Goal: Task Accomplishment & Management: Manage account settings

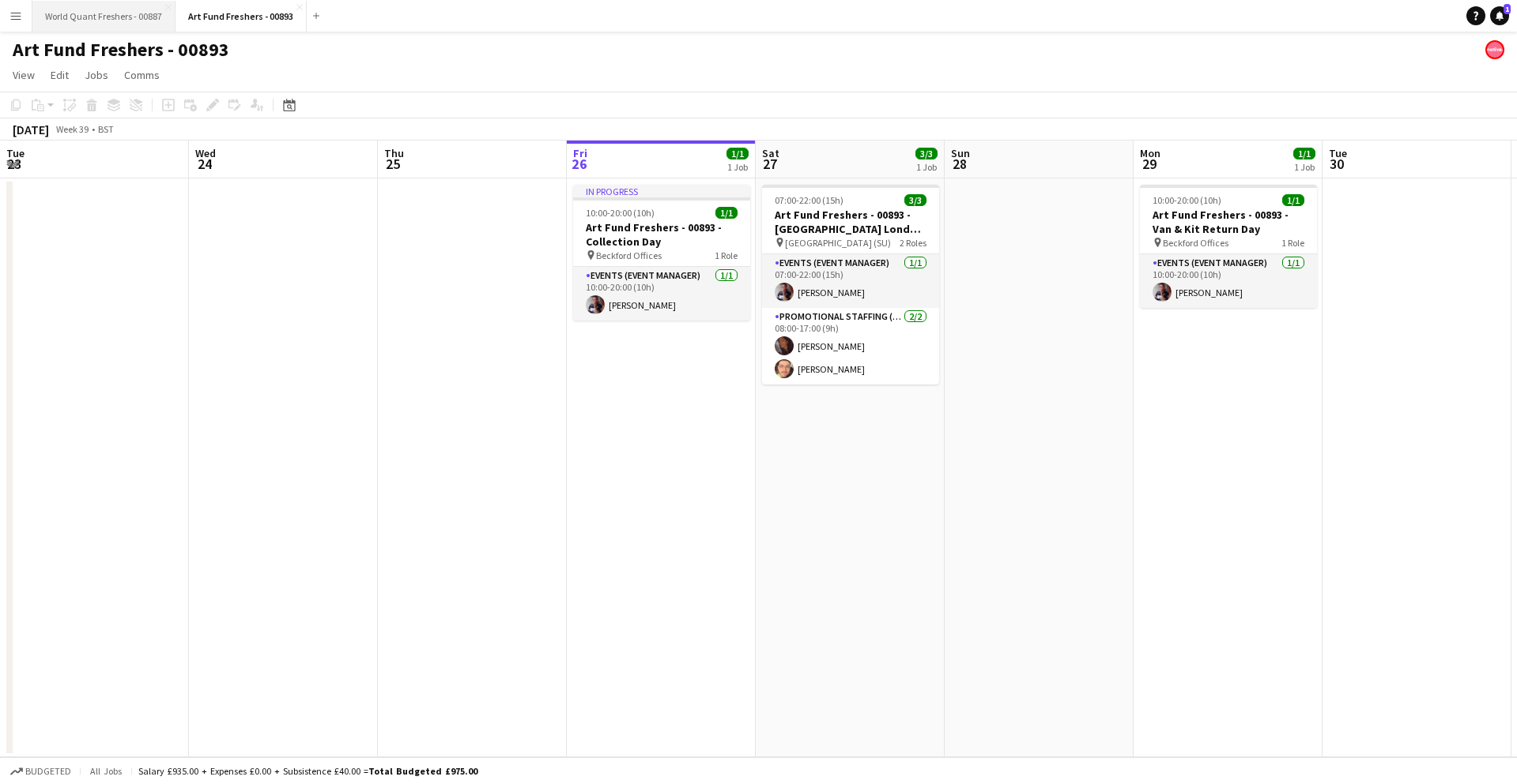
click at [106, 11] on button "World Quant Freshers - 00887 Close" at bounding box center [104, 16] width 143 height 31
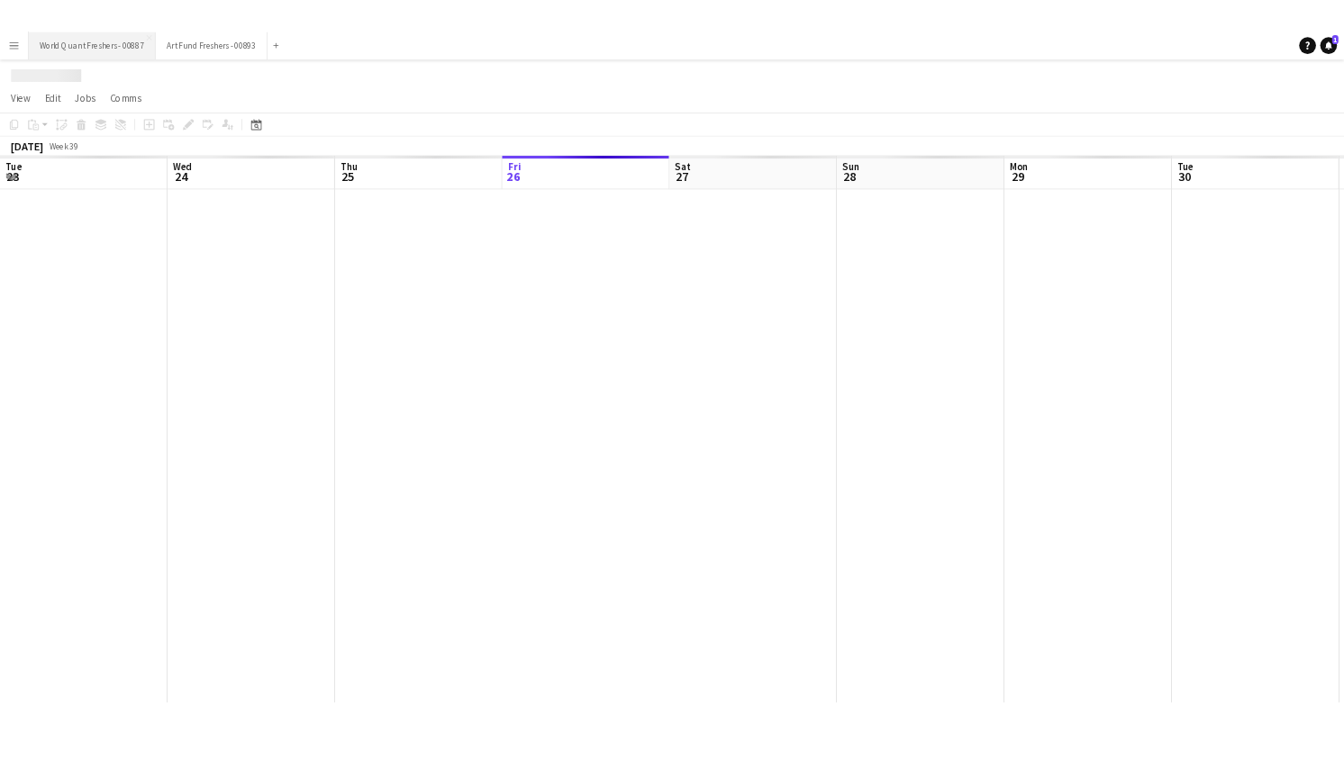
scroll to position [0, 431]
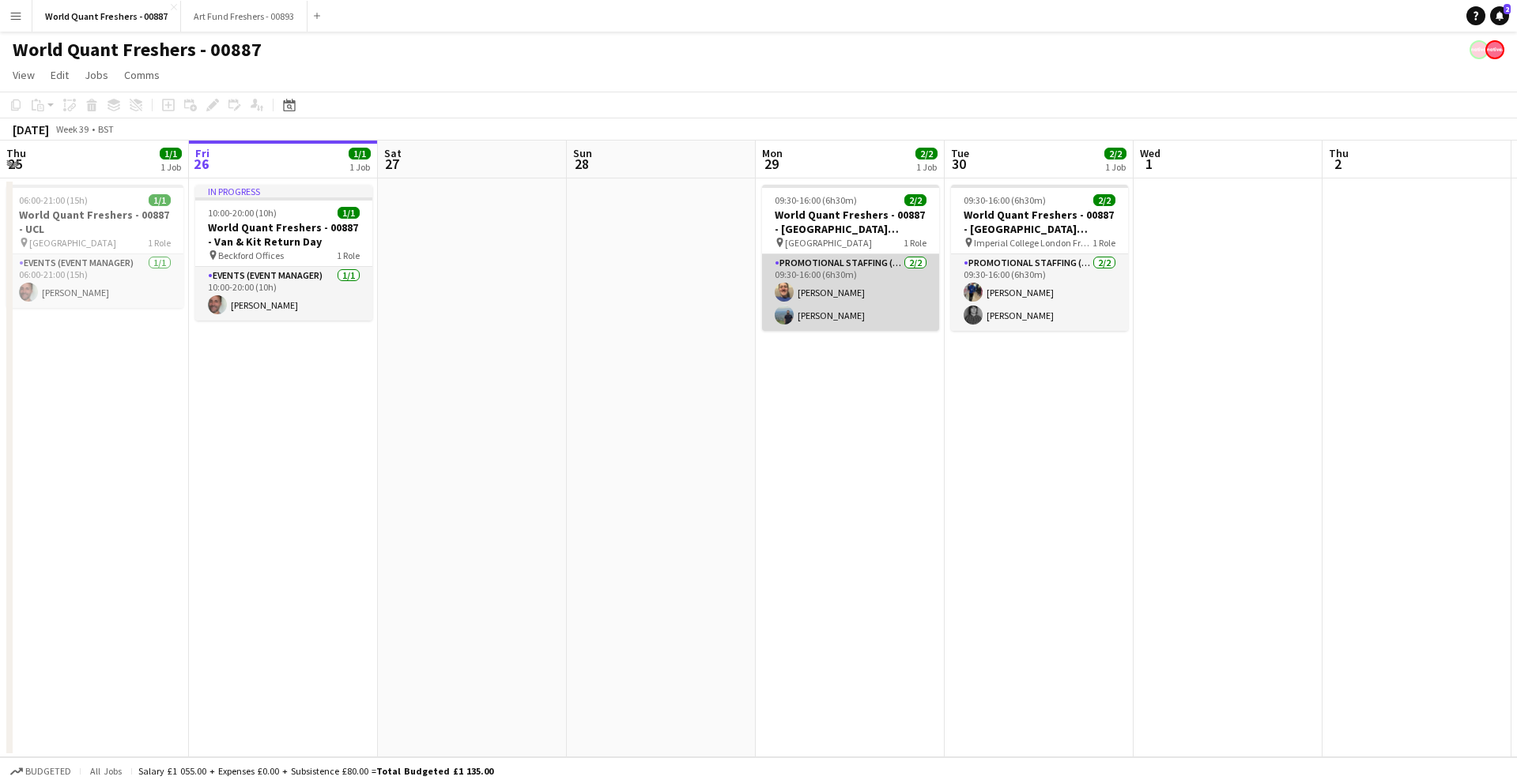
click at [841, 306] on app-card-role "Promotional Staffing (Brand Ambassadors) [DATE] 09:30-16:00 (6h30m) [PERSON_NAM…" at bounding box center [850, 292] width 177 height 76
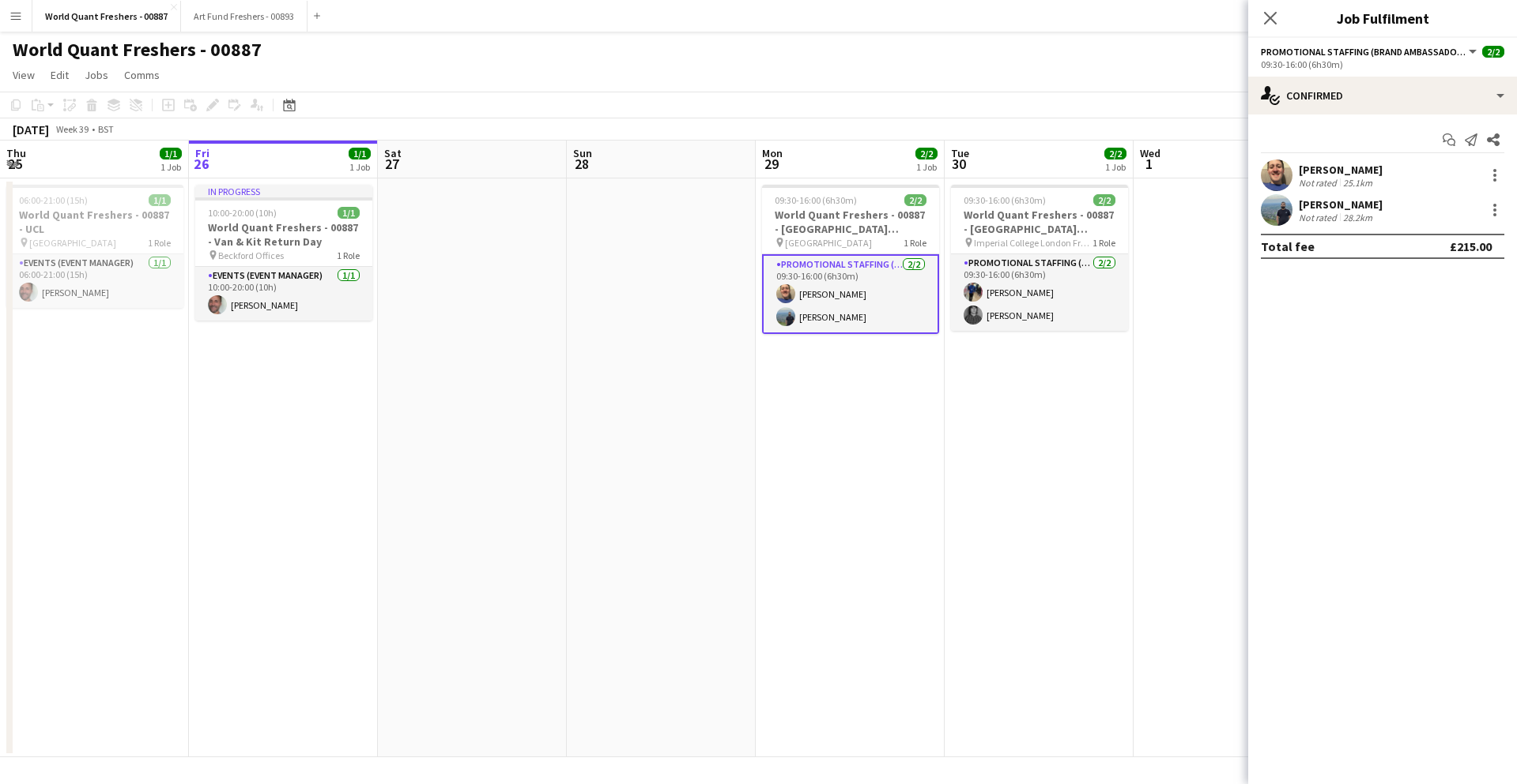
click at [1370, 171] on div "[PERSON_NAME]" at bounding box center [1340, 170] width 83 height 14
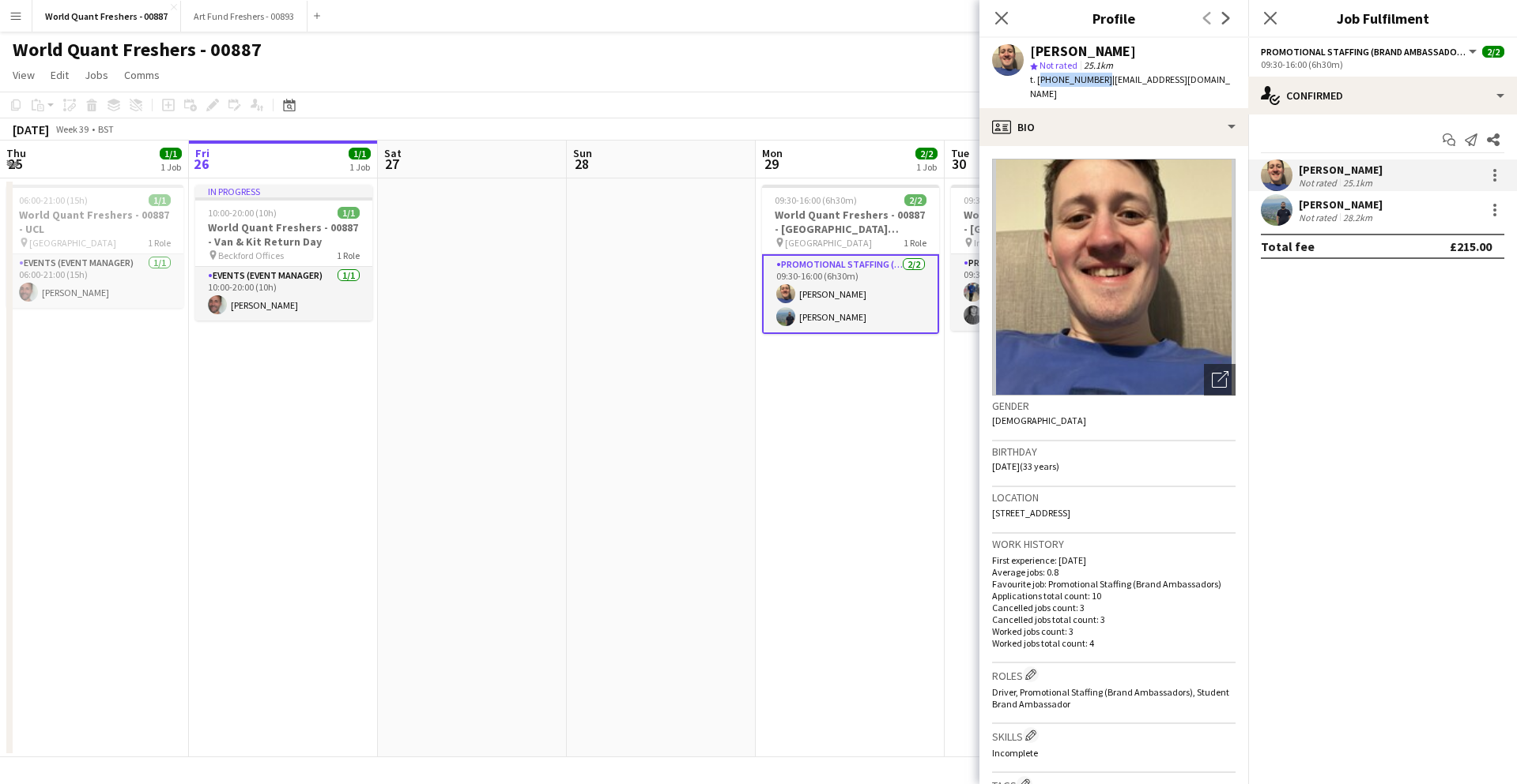
drag, startPoint x: 1038, startPoint y: 79, endPoint x: 1097, endPoint y: 79, distance: 59.0
click at [1097, 79] on span "t. [PHONE_NUMBER]" at bounding box center [1071, 80] width 82 height 12
copy span "[PHONE_NUMBER]"
click at [1339, 204] on div "[PERSON_NAME]" at bounding box center [1340, 204] width 83 height 14
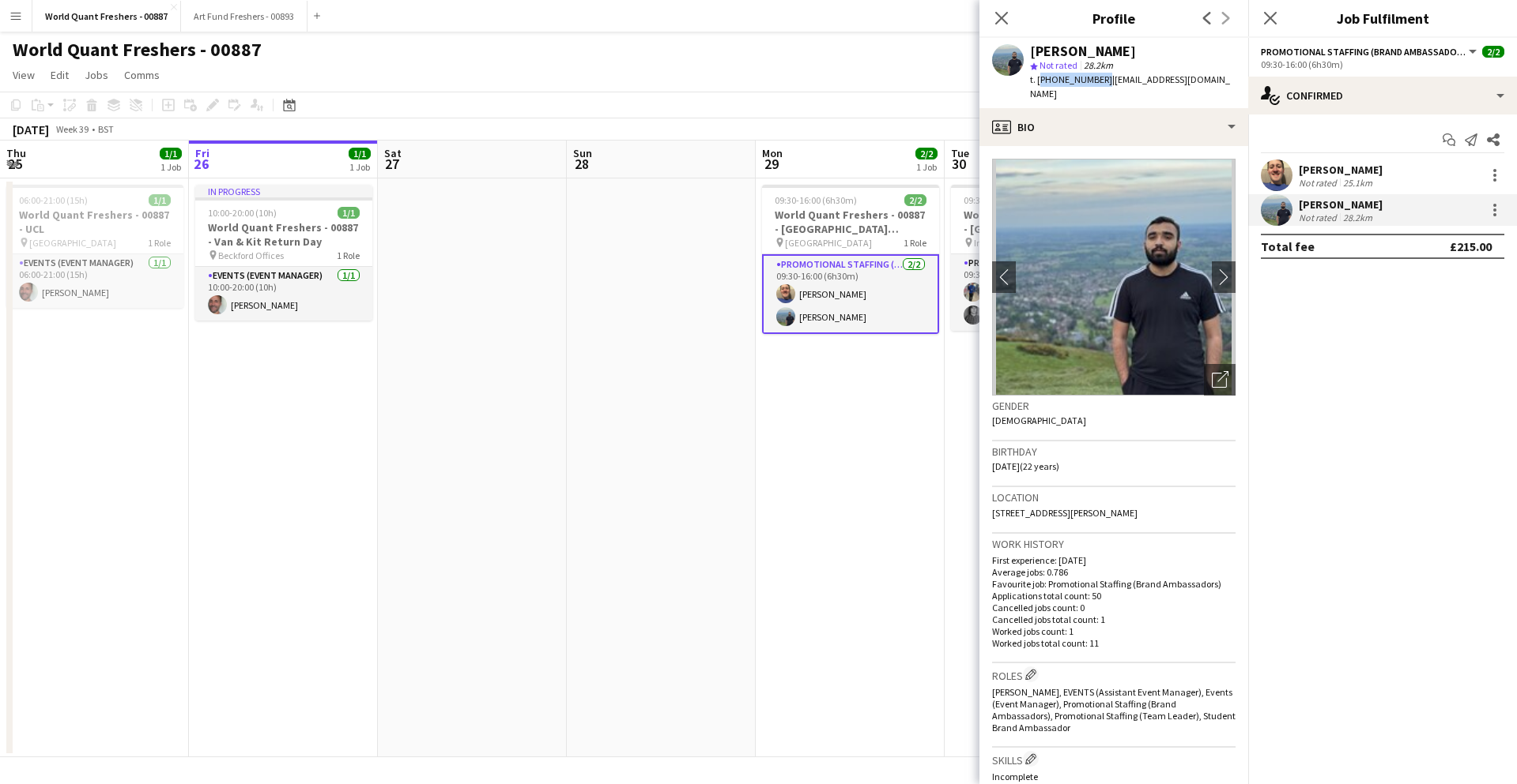
drag, startPoint x: 1098, startPoint y: 81, endPoint x: 1038, endPoint y: 85, distance: 60.1
click at [1038, 85] on div "t. [PHONE_NUMBER] | [EMAIL_ADDRESS][DOMAIN_NAME]" at bounding box center [1133, 87] width 205 height 28
copy span "[PHONE_NUMBER]"
click at [1331, 169] on div "[PERSON_NAME]" at bounding box center [1340, 170] width 83 height 14
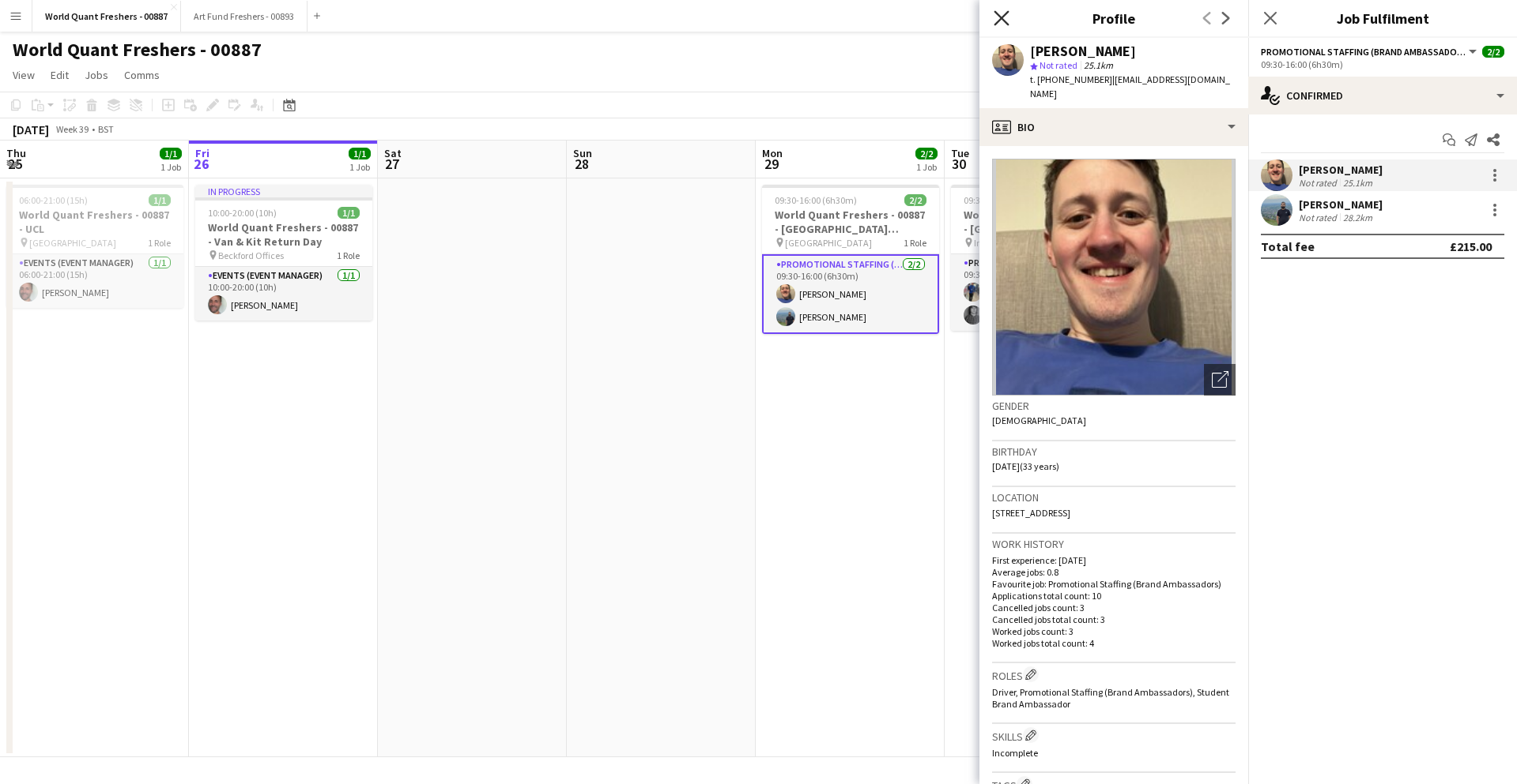
click at [1003, 20] on icon at bounding box center [1000, 18] width 15 height 15
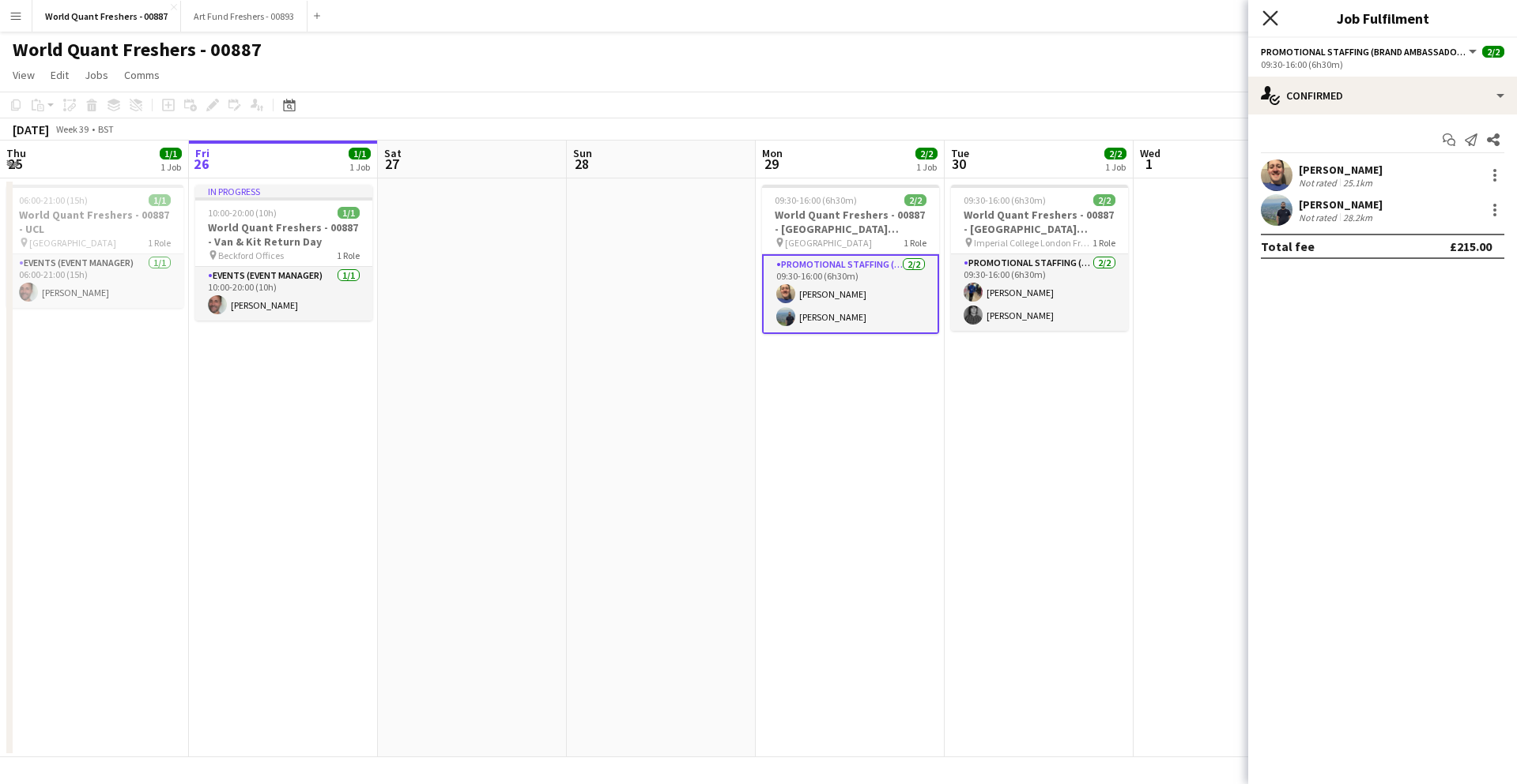
click at [1267, 25] on icon "Close pop-in" at bounding box center [1270, 18] width 15 height 15
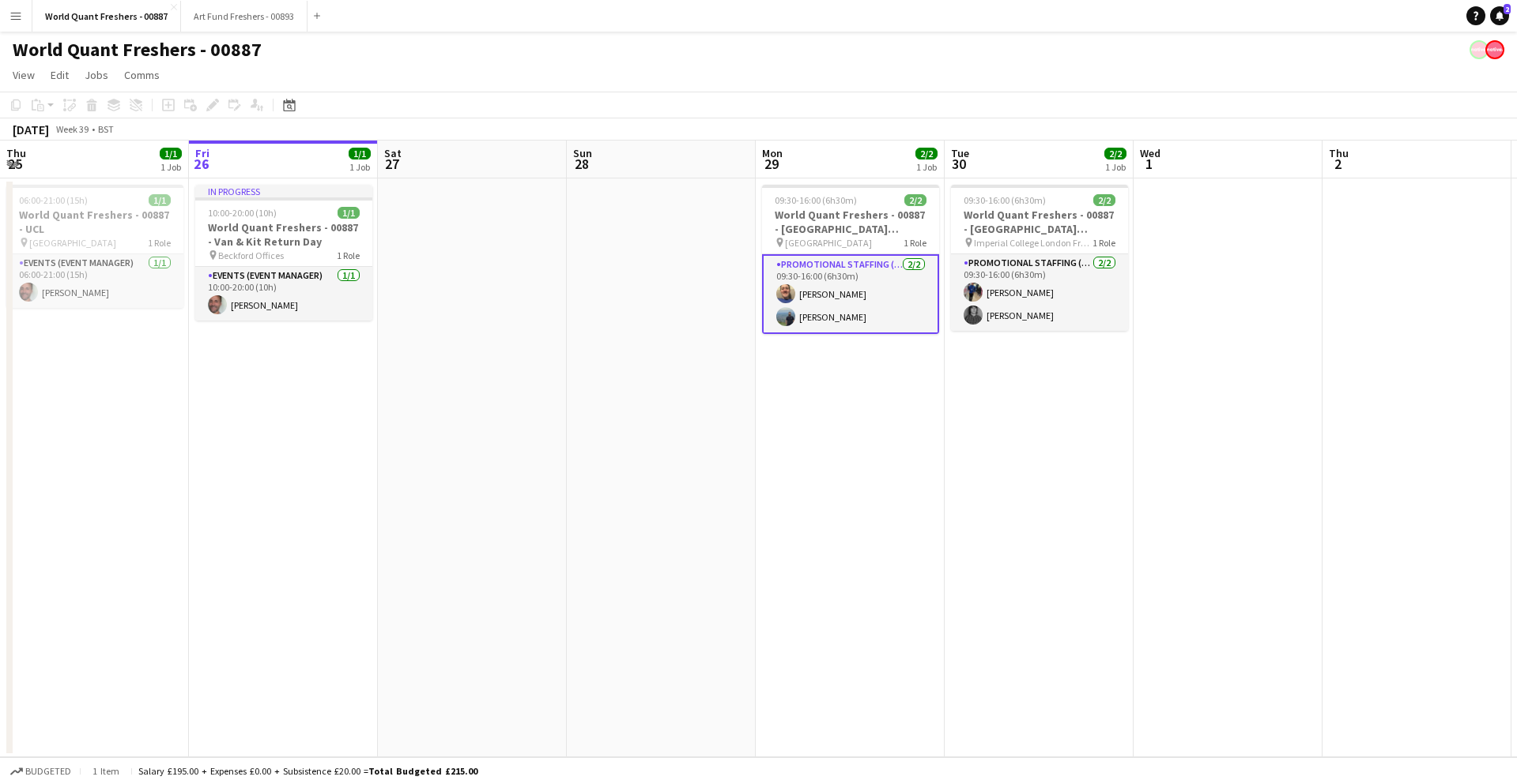
click at [853, 299] on app-card-role "Promotional Staffing (Brand Ambassadors) [DATE] 09:30-16:00 (6h30m) [PERSON_NAM…" at bounding box center [850, 294] width 177 height 80
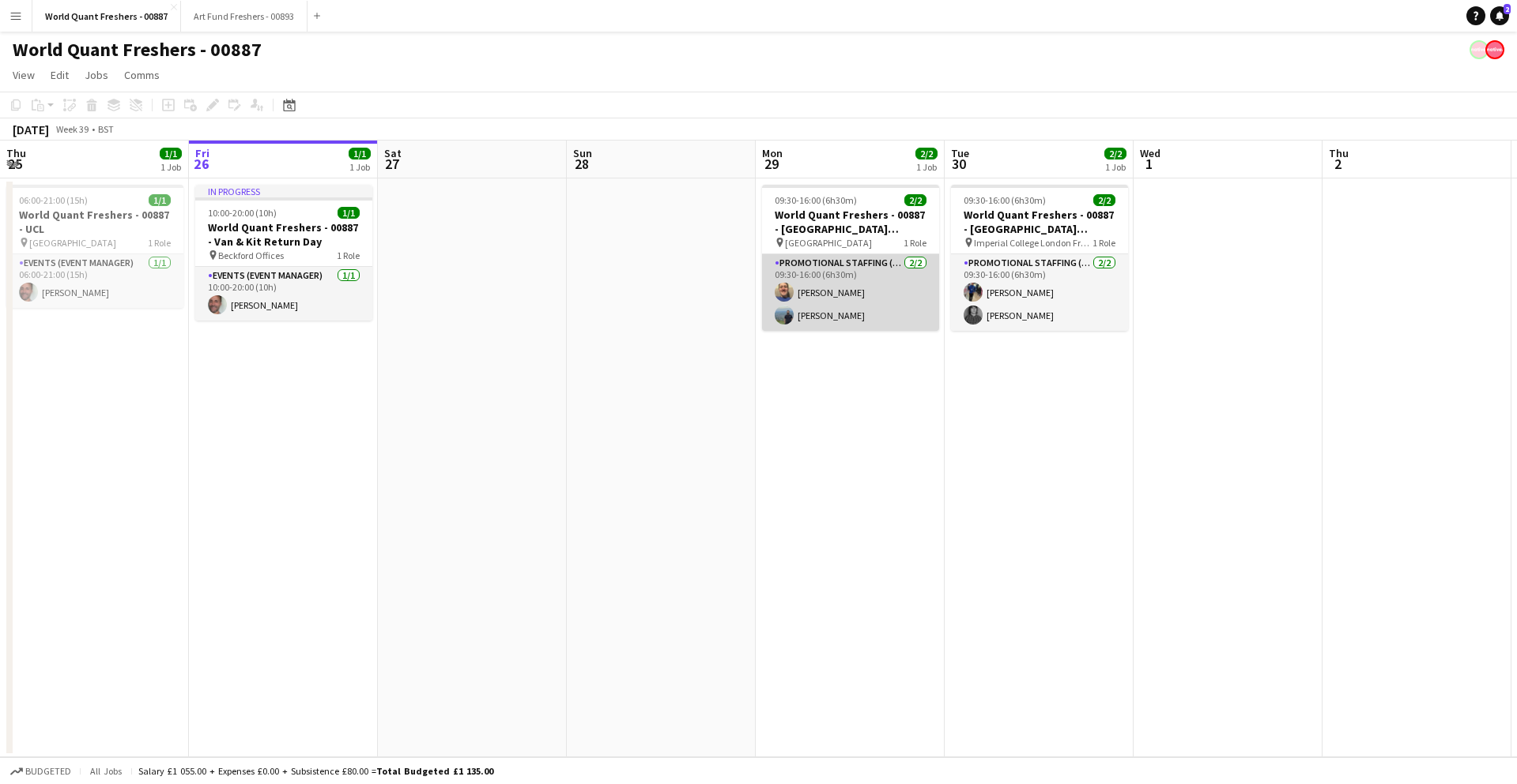
click at [887, 315] on app-card-role "Promotional Staffing (Brand Ambassadors) [DATE] 09:30-16:00 (6h30m) [PERSON_NAM…" at bounding box center [850, 292] width 177 height 76
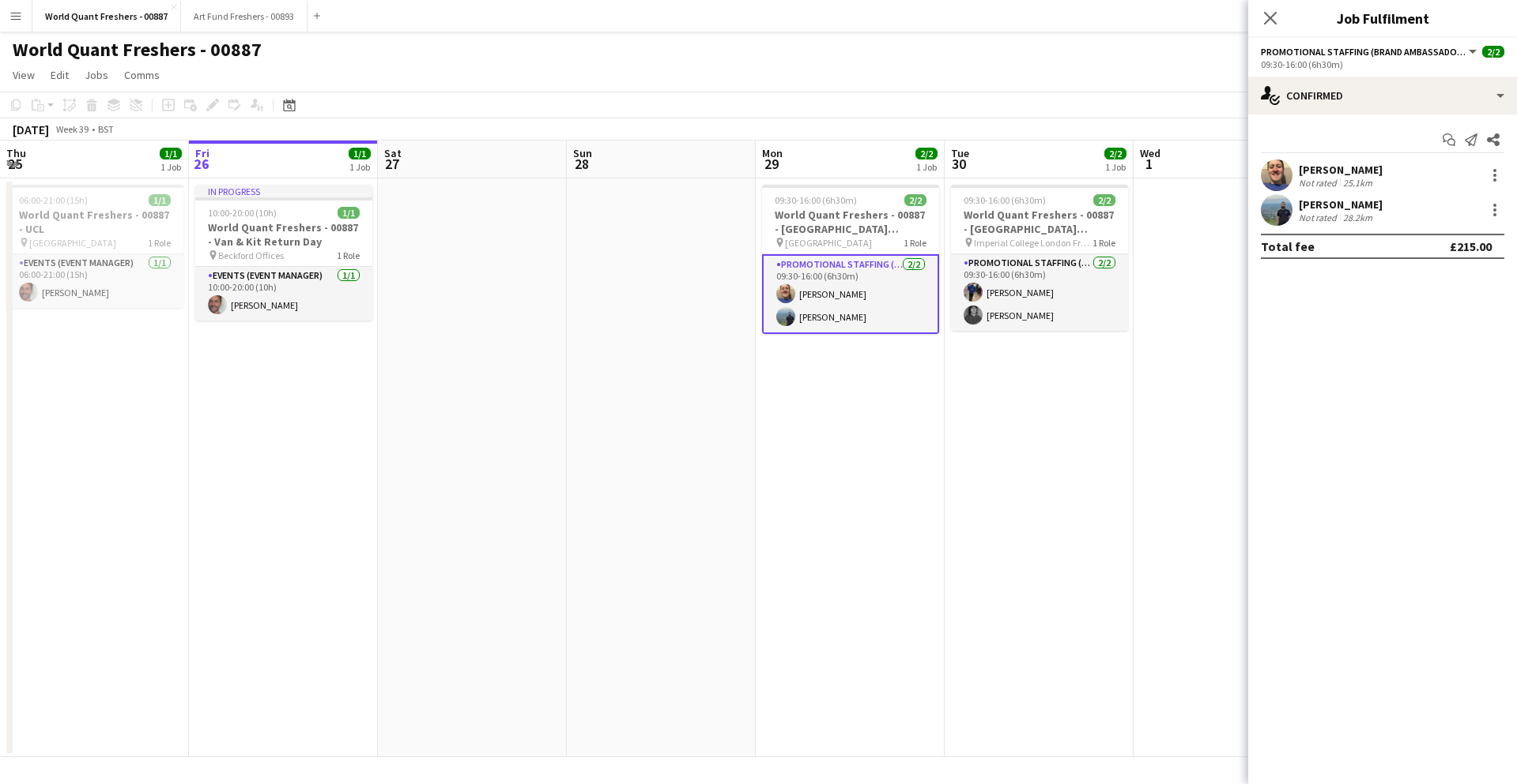
click at [1354, 165] on div "[PERSON_NAME]" at bounding box center [1340, 170] width 83 height 14
click at [882, 323] on app-card-role "Promotional Staffing (Brand Ambassadors) [DATE] 09:30-16:00 (6h30m) [PERSON_NAM…" at bounding box center [850, 292] width 177 height 76
click at [1257, 18] on div "Close pop-in" at bounding box center [1270, 18] width 44 height 36
click at [1274, 17] on icon "Close pop-in" at bounding box center [1270, 18] width 15 height 15
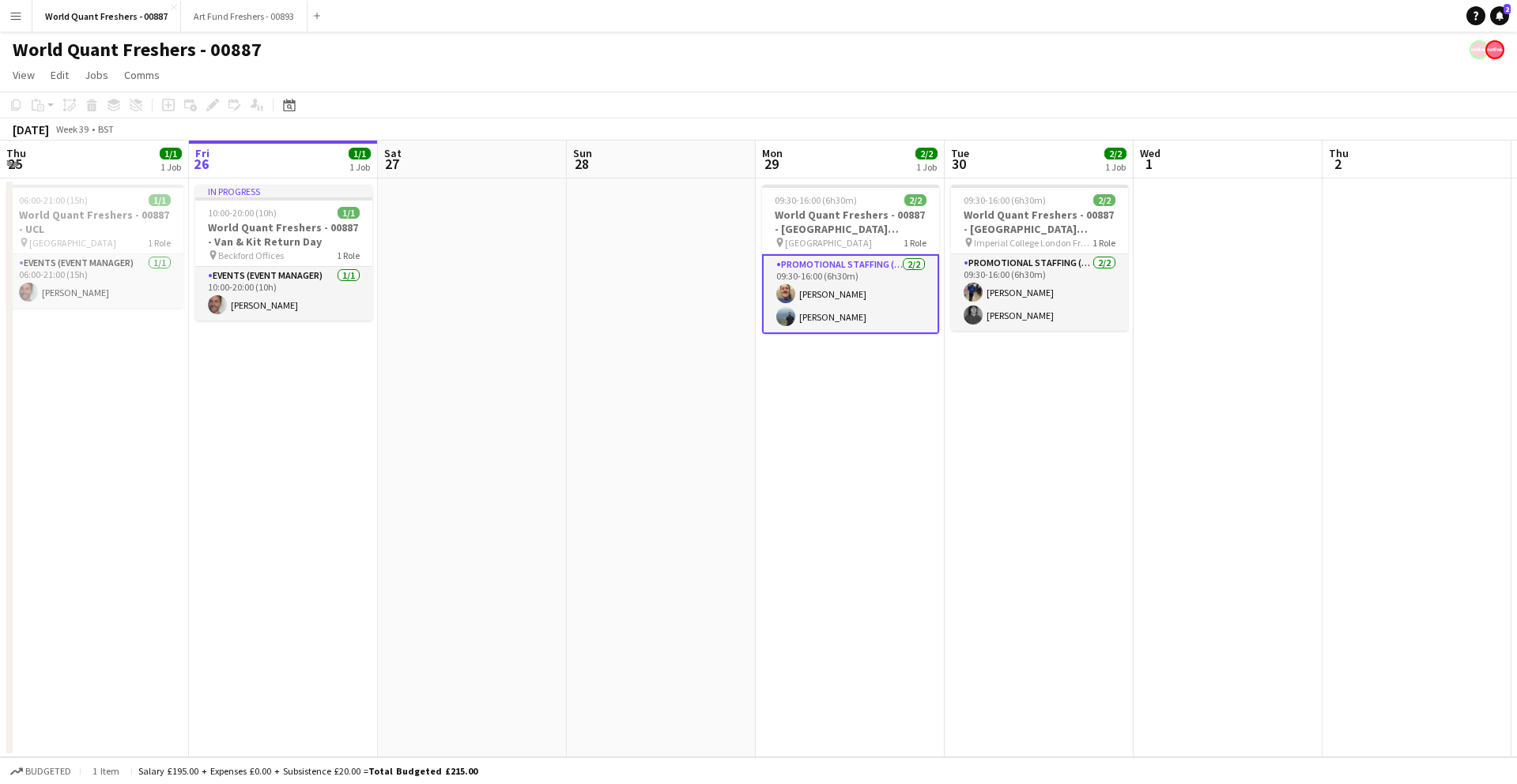
click at [857, 295] on app-card-role "Promotional Staffing (Brand Ambassadors) [DATE] 09:30-16:00 (6h30m) [PERSON_NAM…" at bounding box center [850, 294] width 177 height 80
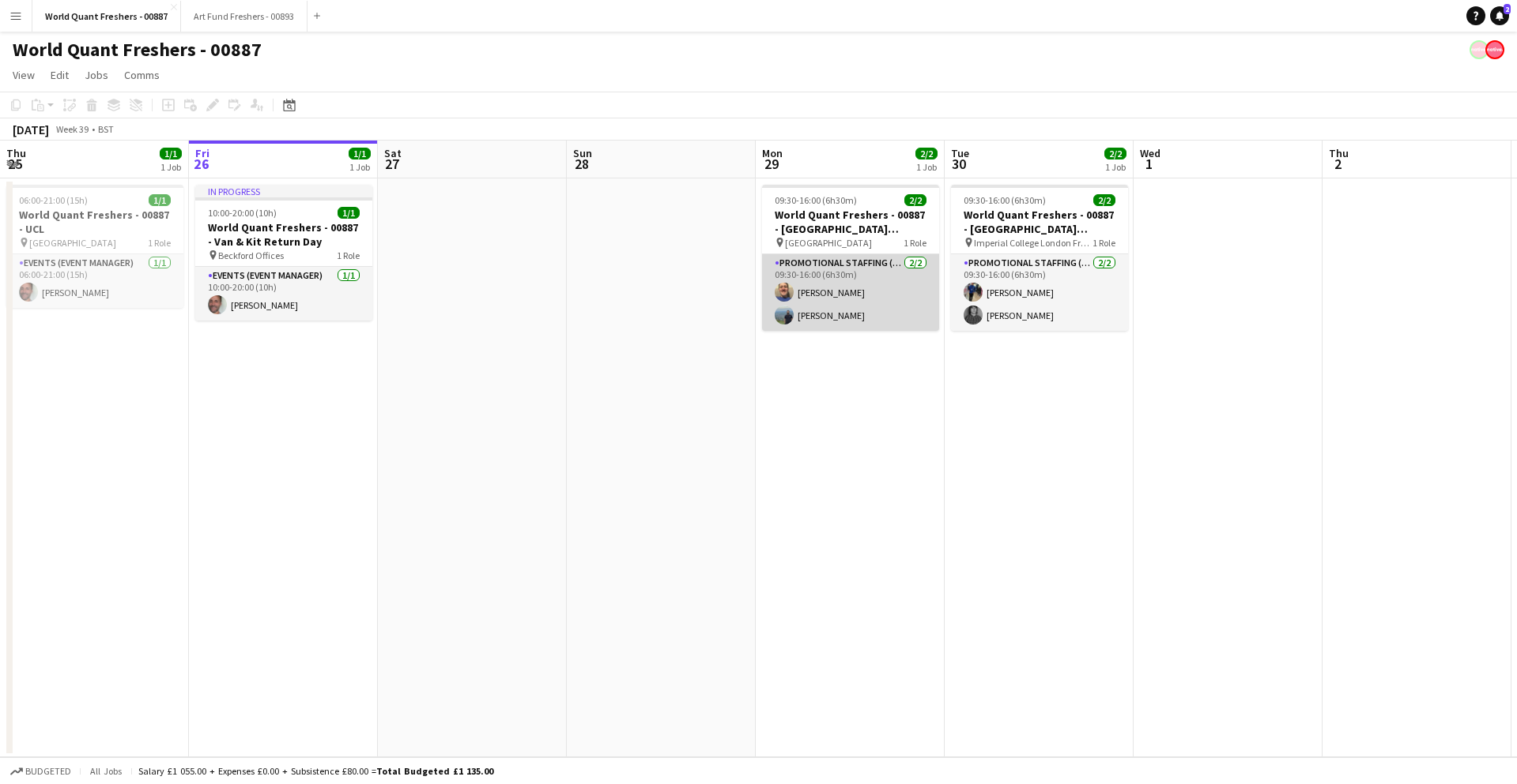
click at [872, 315] on app-card-role "Promotional Staffing (Brand Ambassadors) [DATE] 09:30-16:00 (6h30m) [PERSON_NAM…" at bounding box center [850, 292] width 177 height 76
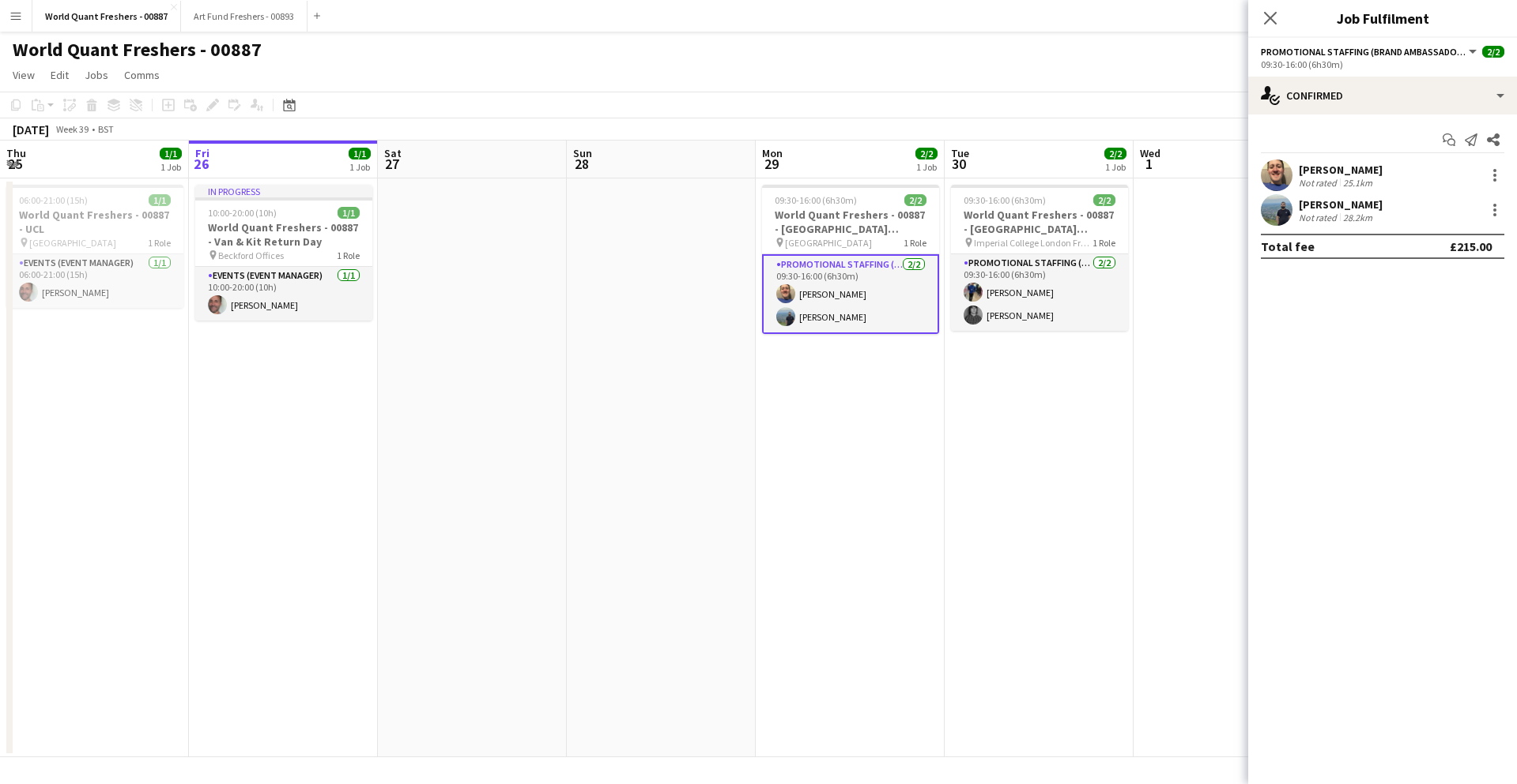
click at [1390, 176] on div "[PERSON_NAME] Not rated 25.1km" at bounding box center [1382, 175] width 268 height 32
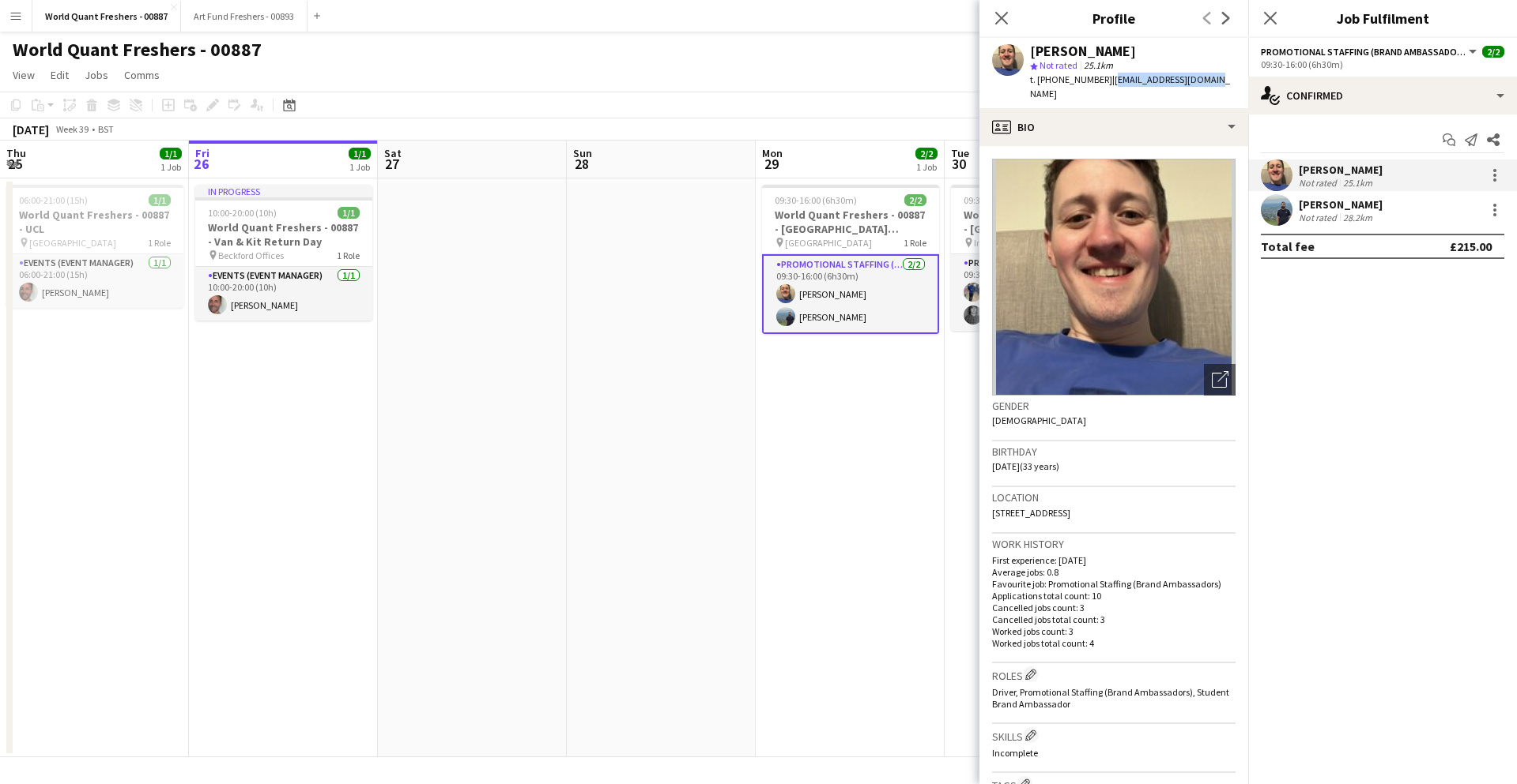
drag, startPoint x: 1206, startPoint y: 78, endPoint x: 1106, endPoint y: 84, distance: 100.2
click at [1106, 84] on div "[PERSON_NAME] star Not rated 25.1km t. [PHONE_NUMBER] | [EMAIL_ADDRESS][DOMAIN_…" at bounding box center [1113, 73] width 268 height 70
copy span "[EMAIL_ADDRESS][DOMAIN_NAME]"
click at [1382, 208] on div "[PERSON_NAME]" at bounding box center [1340, 204] width 83 height 14
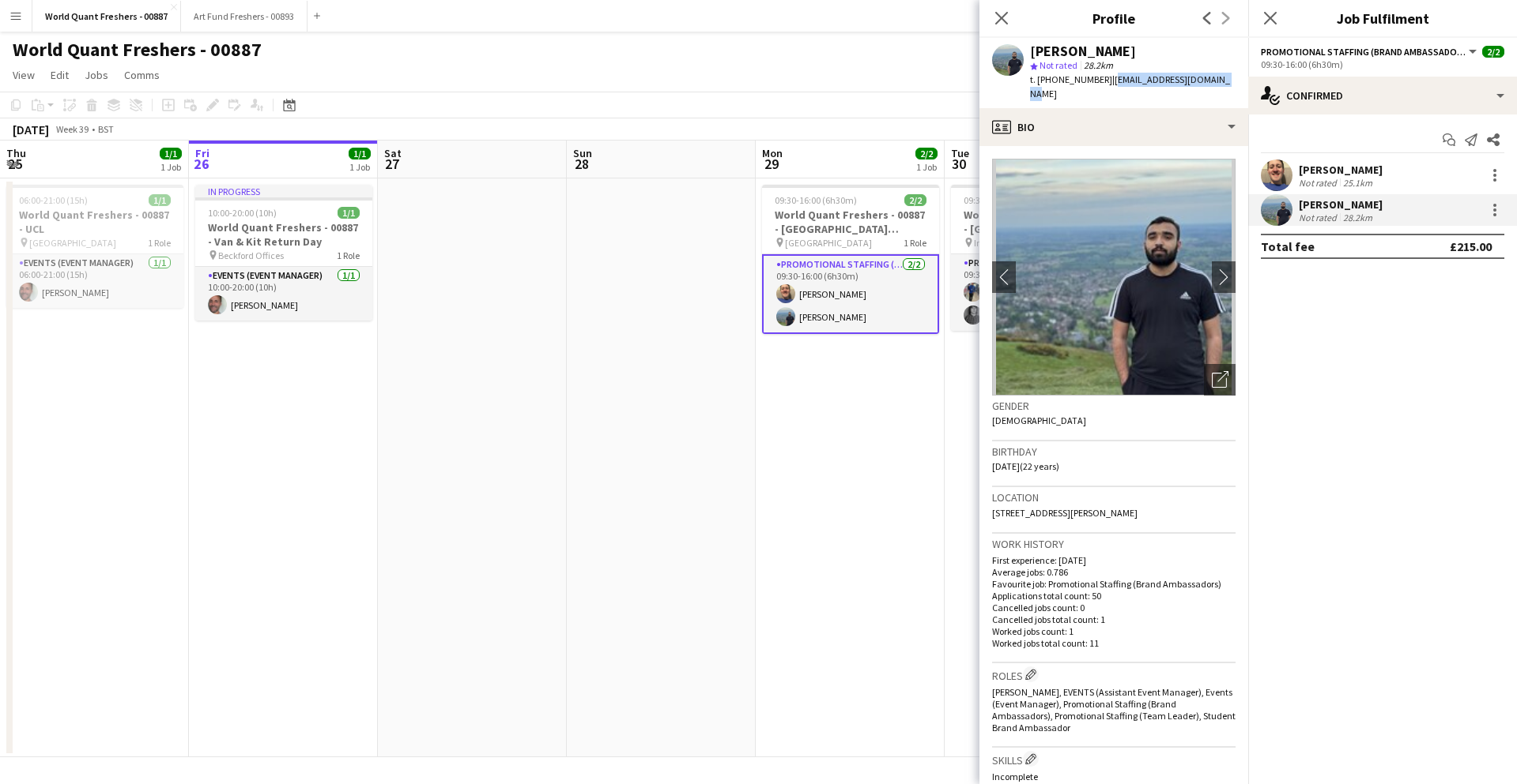
drag, startPoint x: 1230, startPoint y: 82, endPoint x: 1105, endPoint y: 83, distance: 125.0
click at [1105, 83] on div "[PERSON_NAME] star Not rated 28.2km t. [PHONE_NUMBER] | [EMAIL_ADDRESS][DOMAIN_…" at bounding box center [1113, 73] width 268 height 70
copy span "[EMAIL_ADDRESS][DOMAIN_NAME]"
click at [1143, 65] on div "star Not rated 28.2km" at bounding box center [1133, 66] width 205 height 14
drag, startPoint x: 1032, startPoint y: 53, endPoint x: 1106, endPoint y: 53, distance: 74.0
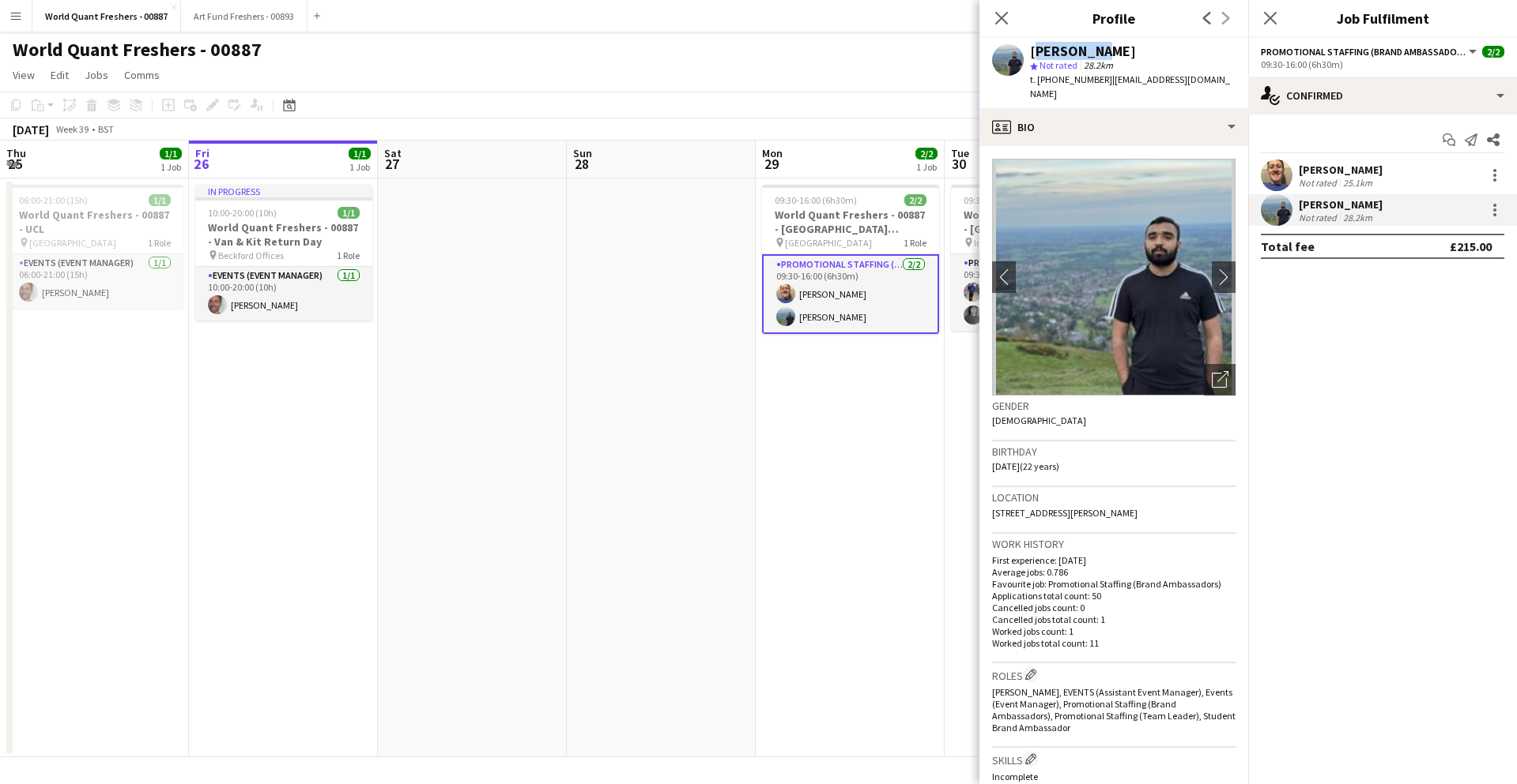
click at [1106, 53] on div "[PERSON_NAME]" at bounding box center [1083, 51] width 106 height 14
click at [1148, 83] on span "| [EMAIL_ADDRESS][DOMAIN_NAME]" at bounding box center [1130, 87] width 200 height 26
click at [1362, 175] on div "[PERSON_NAME]" at bounding box center [1340, 170] width 83 height 14
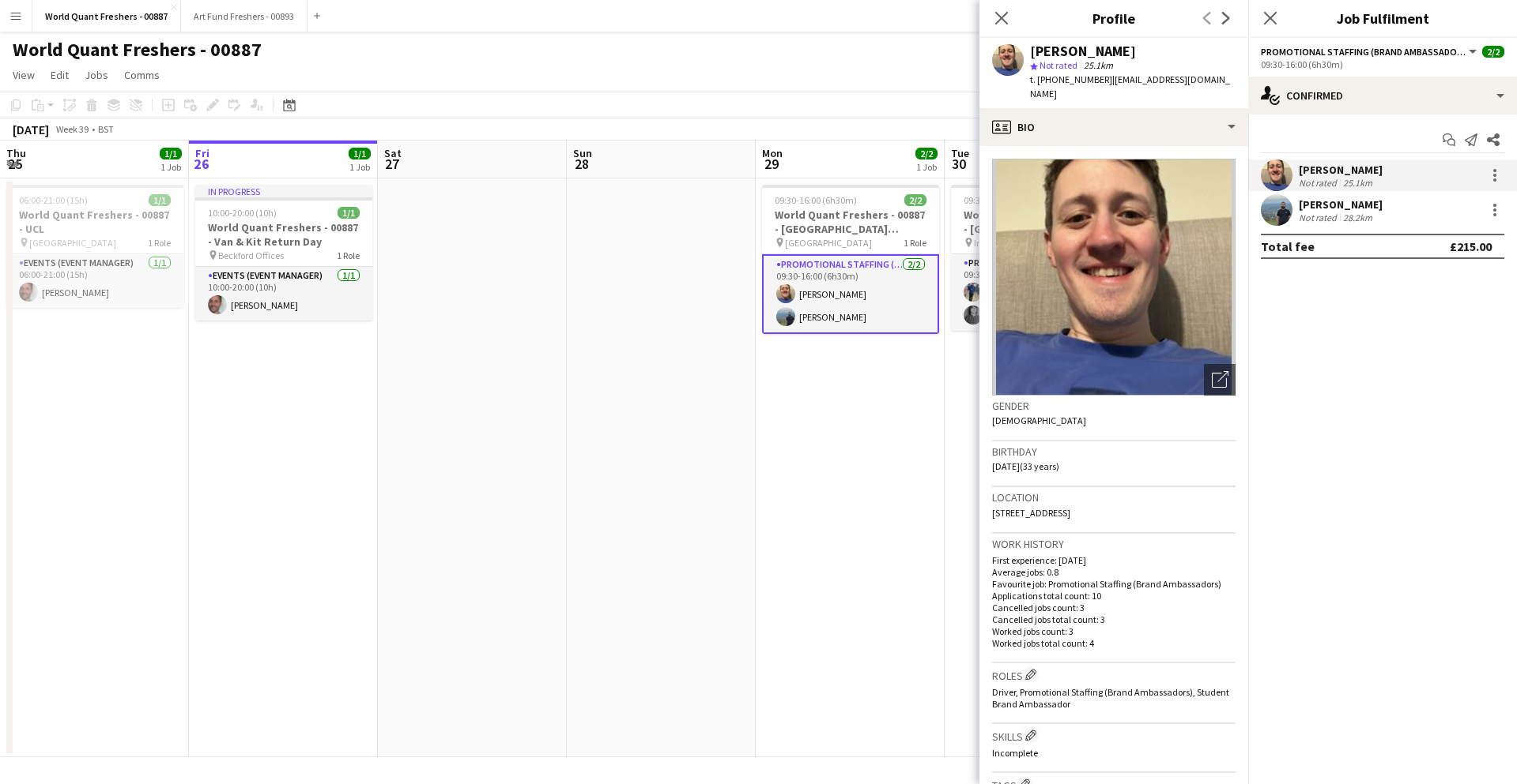
click at [1342, 203] on div "[PERSON_NAME]" at bounding box center [1340, 204] width 83 height 14
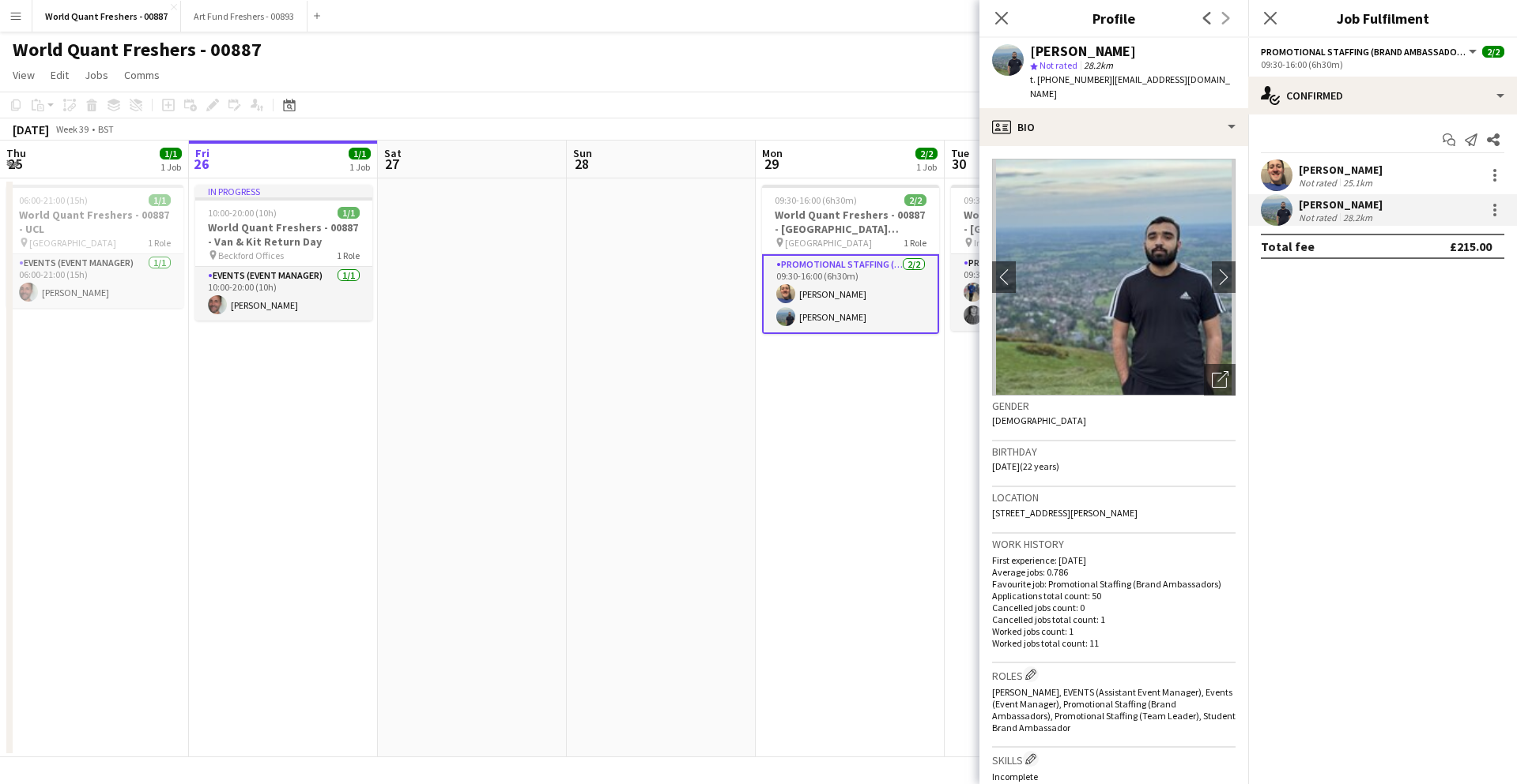
click at [1340, 180] on div "25.1km" at bounding box center [1357, 183] width 36 height 12
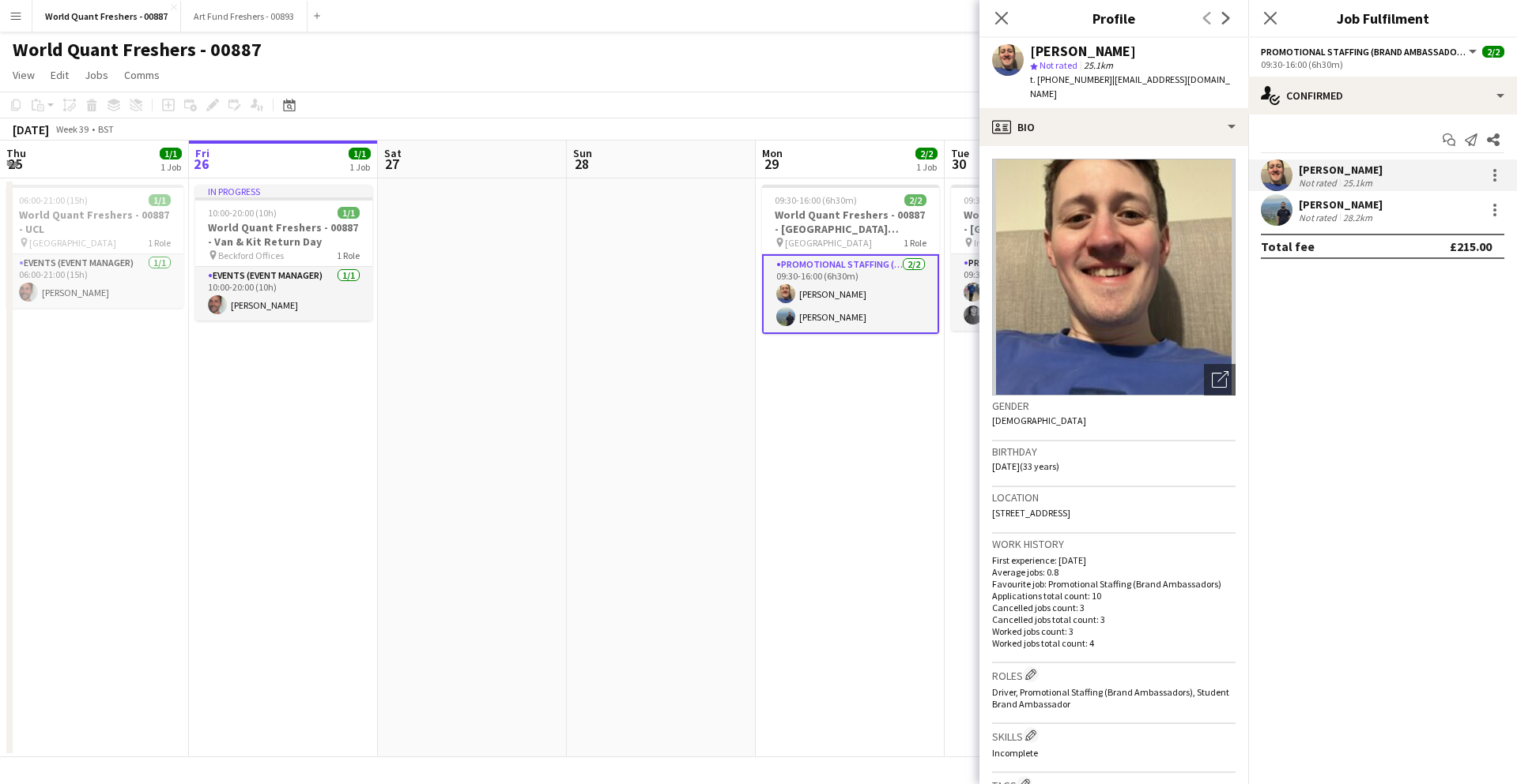
click at [1335, 207] on div "[PERSON_NAME]" at bounding box center [1340, 204] width 83 height 14
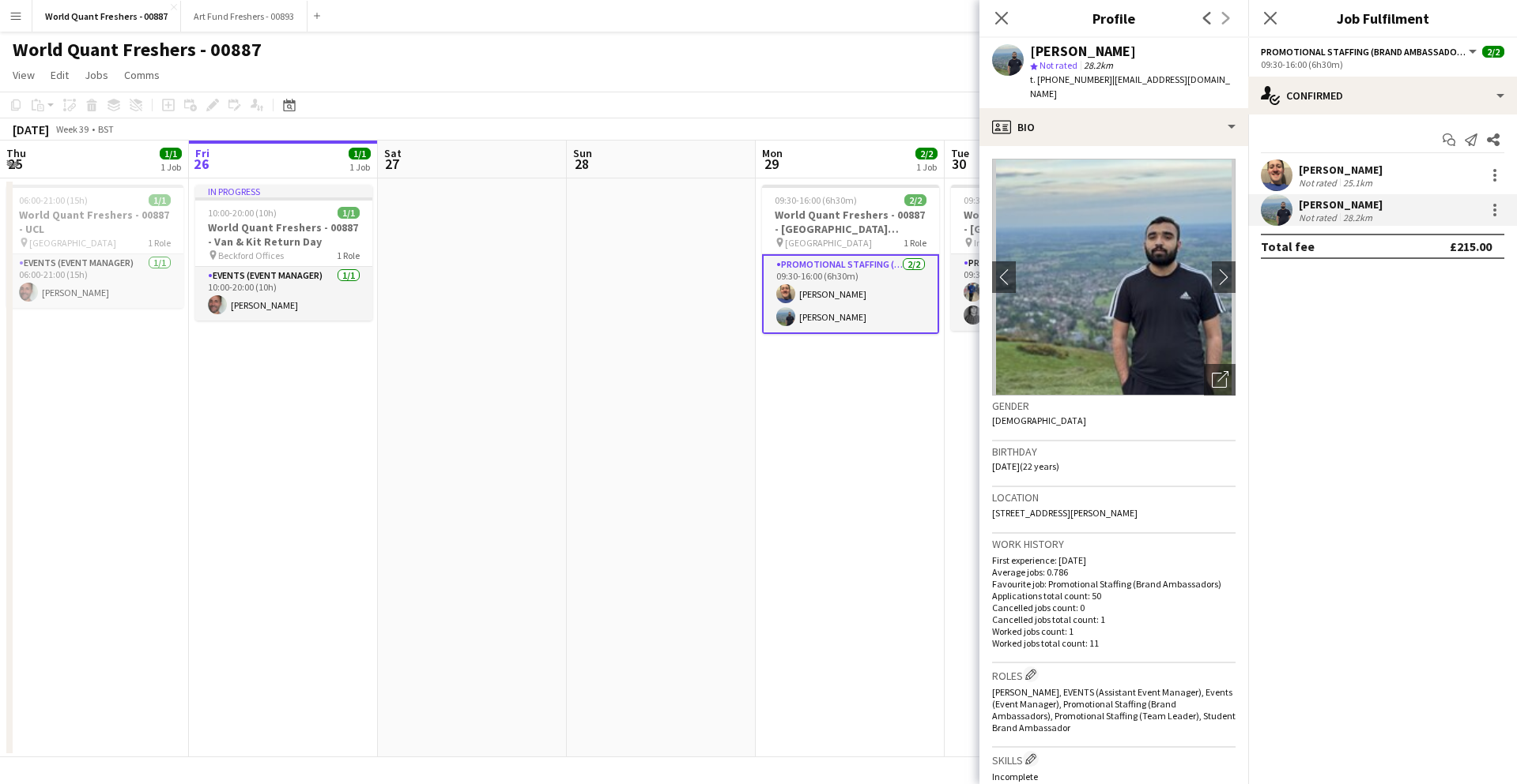
click at [1363, 182] on div "25.1km" at bounding box center [1357, 183] width 36 height 12
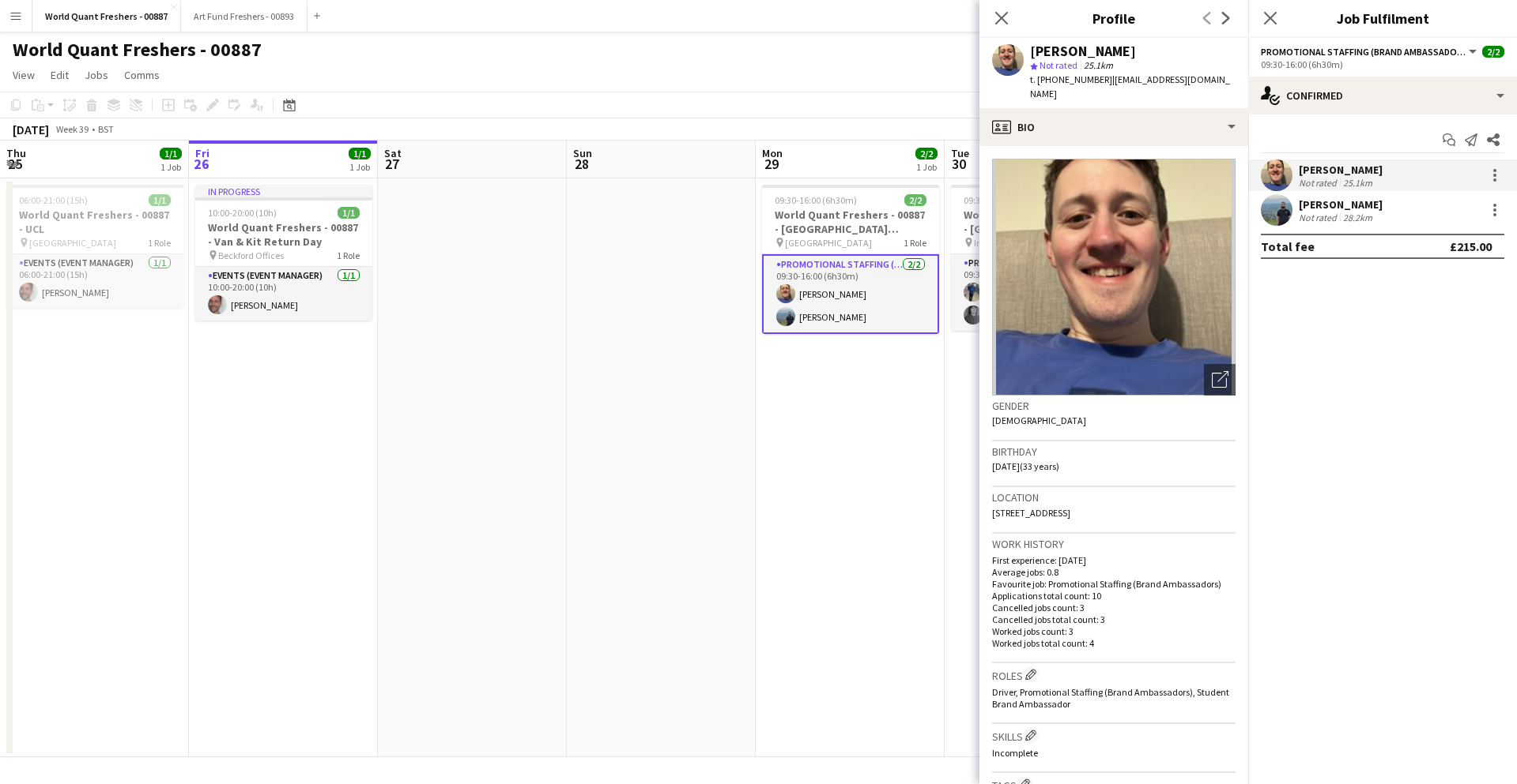
click at [852, 420] on app-date-cell "09:30-16:00 (6h30m) 2/2 World Quant Freshers - 00887 - [GEOGRAPHIC_DATA] Freshe…" at bounding box center [849, 468] width 189 height 579
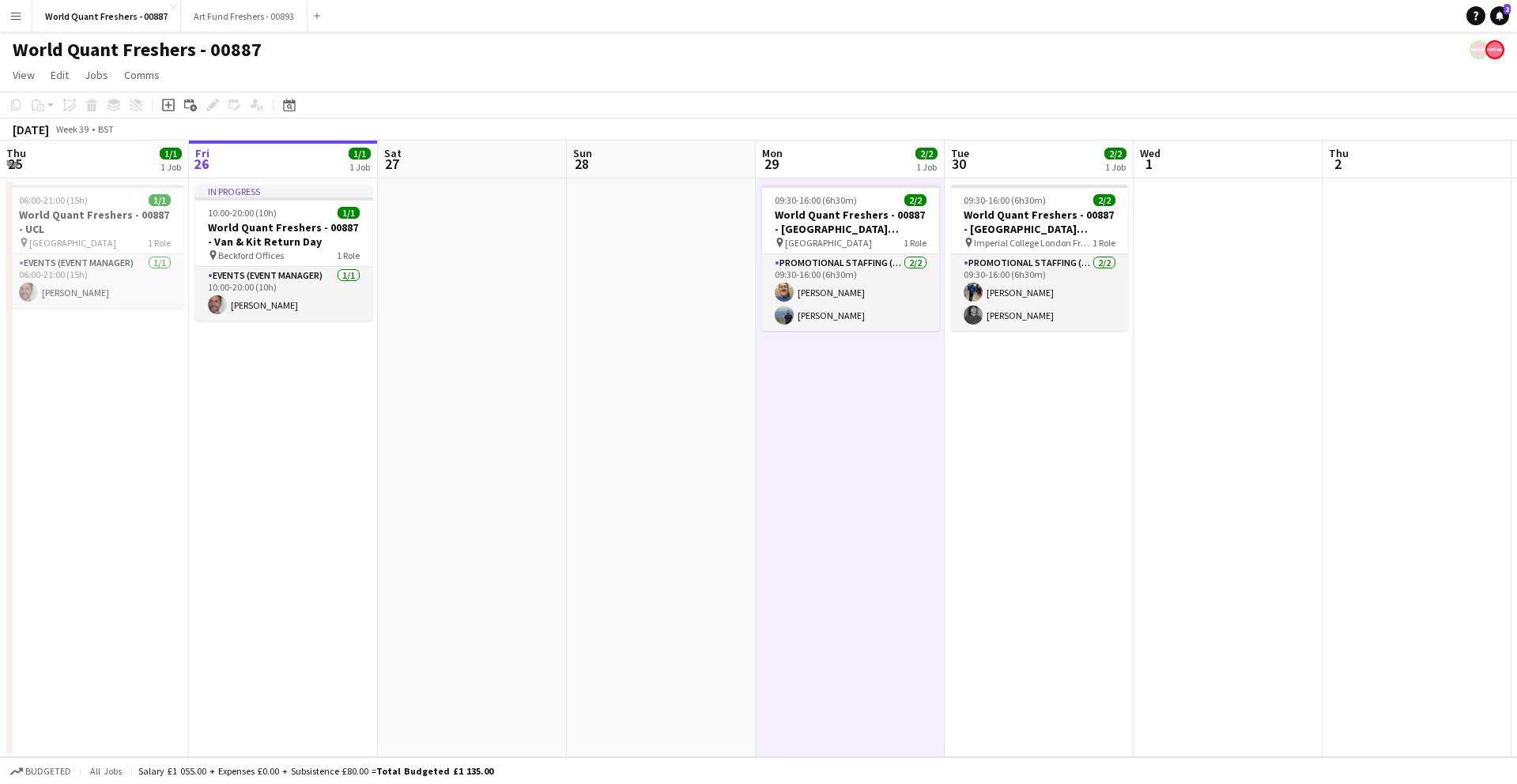
click at [994, 333] on app-date-cell "09:30-16:00 (6h30m) 2/2 World Quant Freshers - 00887 - [GEOGRAPHIC_DATA] London…" at bounding box center [1038, 468] width 189 height 579
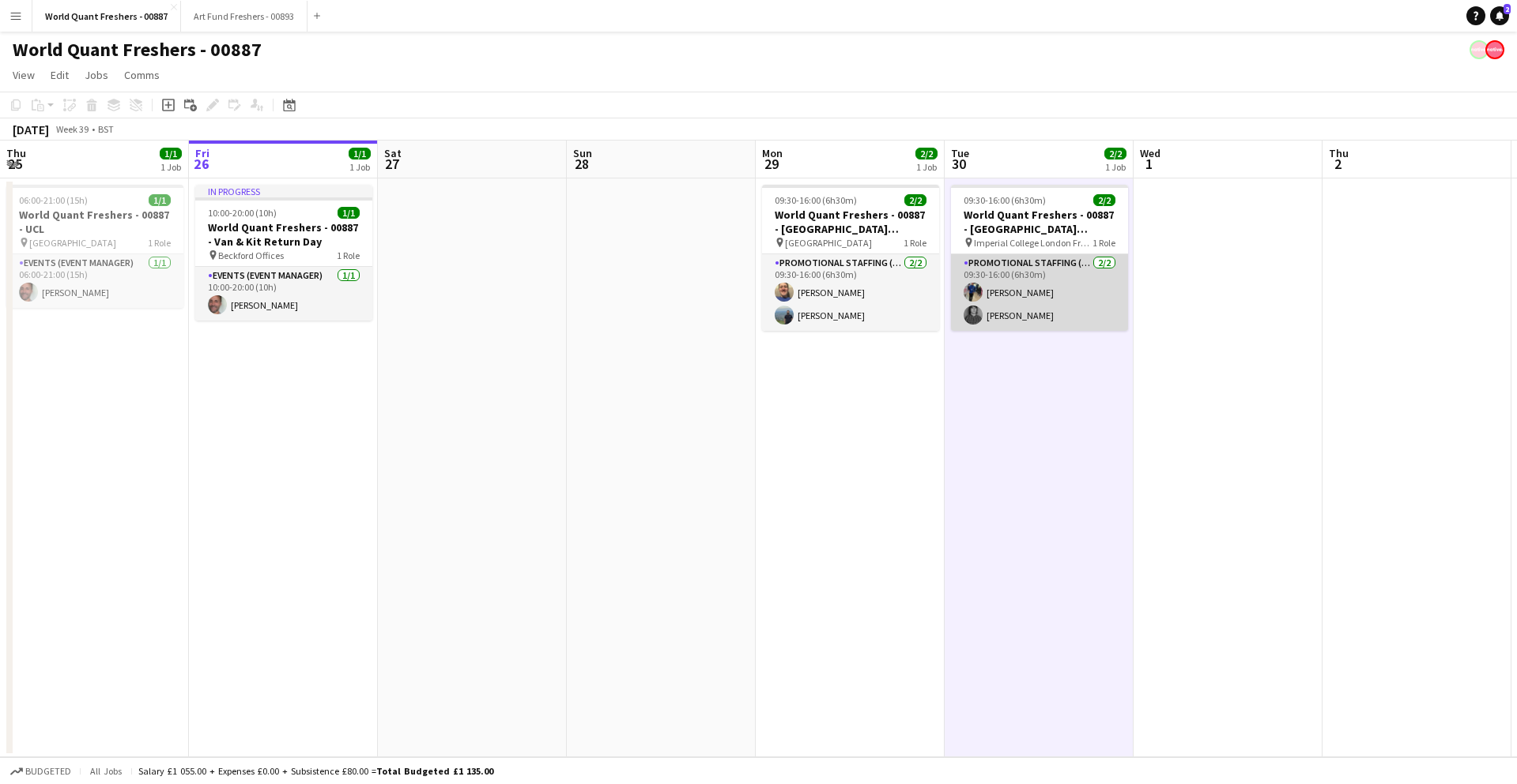
click at [1015, 310] on app-card-role "Promotional Staffing (Brand Ambassadors) [DATE] 09:30-16:00 (6h30m) [PERSON_NAM…" at bounding box center [1040, 292] width 177 height 76
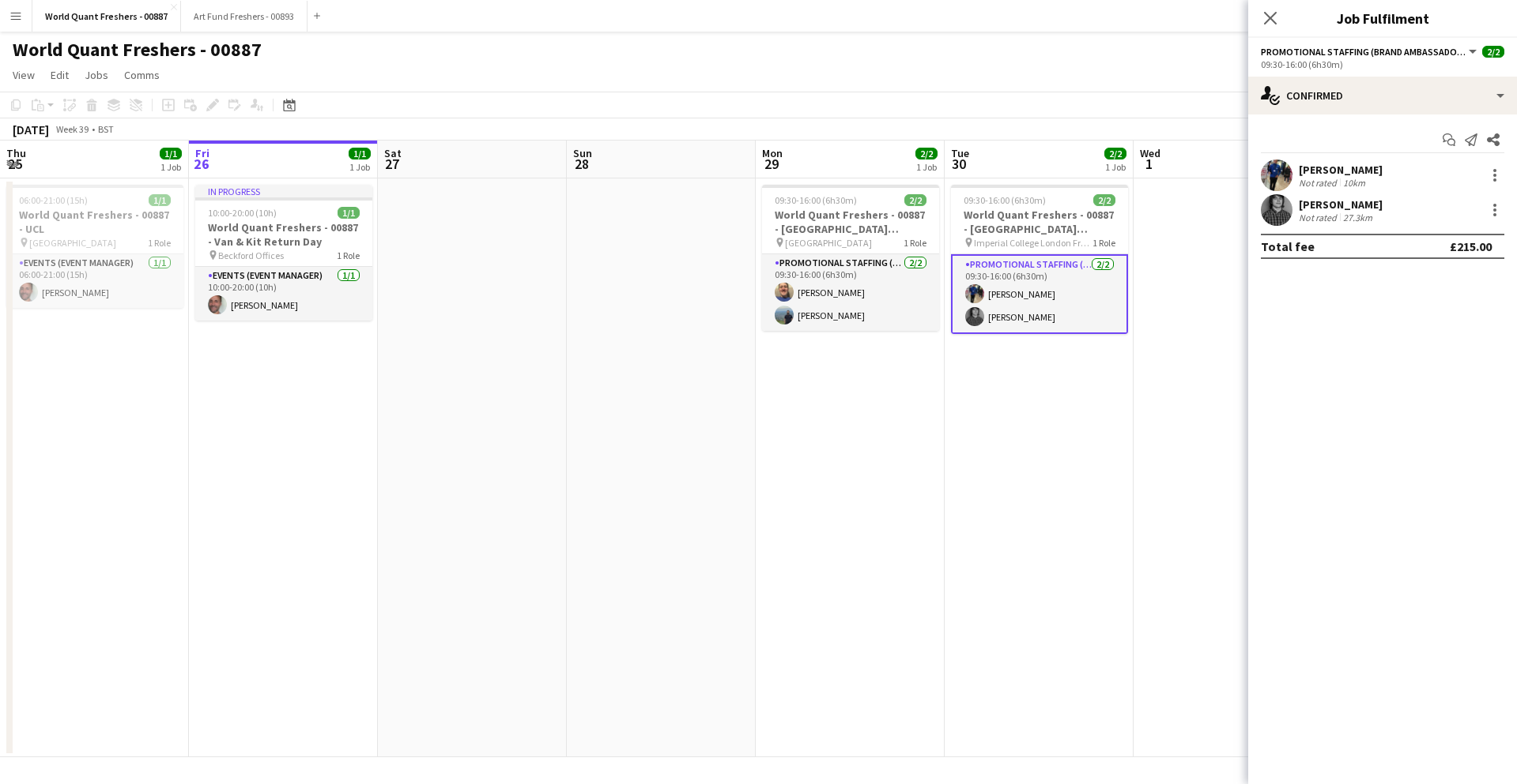
click at [1310, 163] on div "[PERSON_NAME]" at bounding box center [1340, 170] width 83 height 14
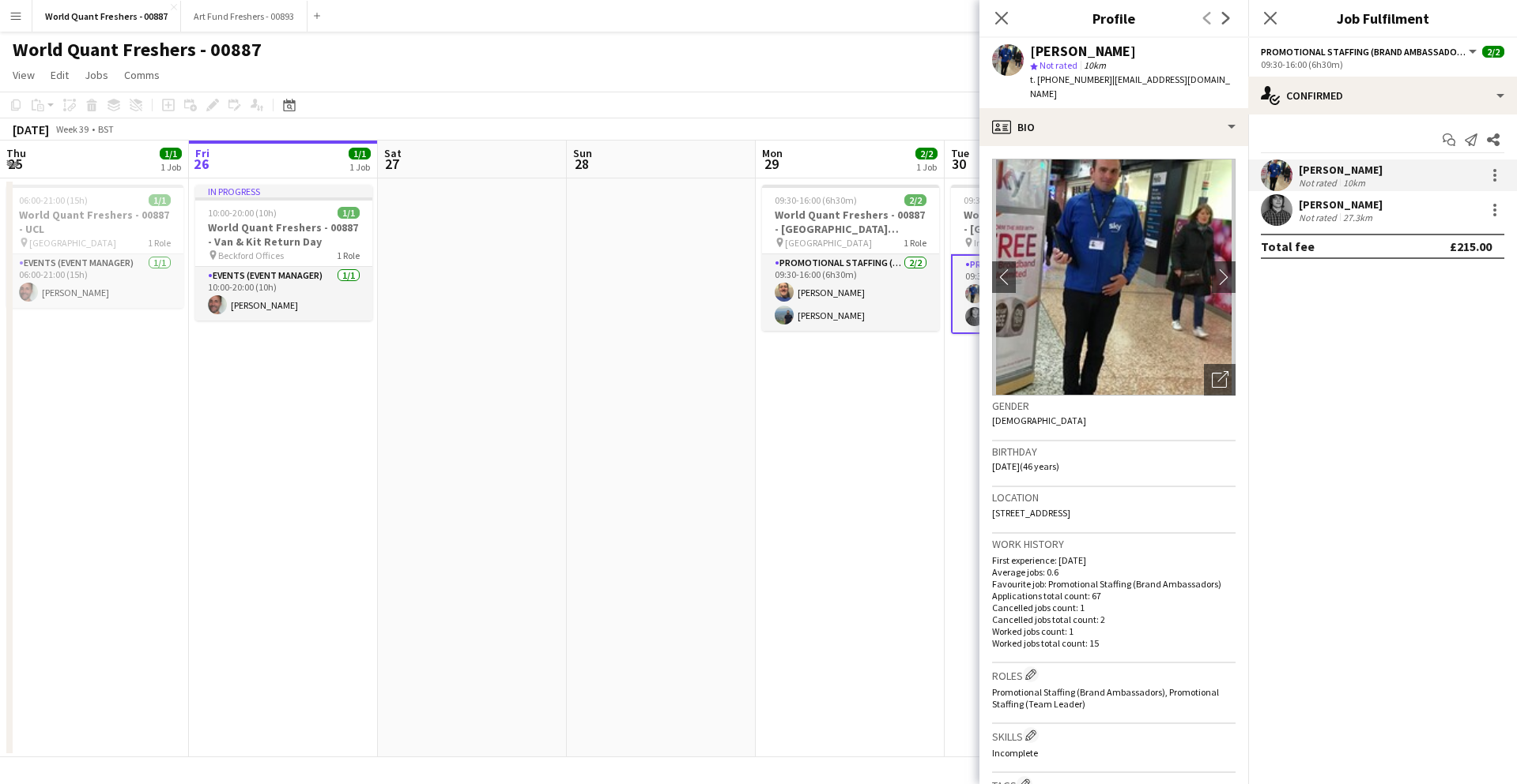
click at [1352, 208] on div "[PERSON_NAME]" at bounding box center [1340, 204] width 83 height 14
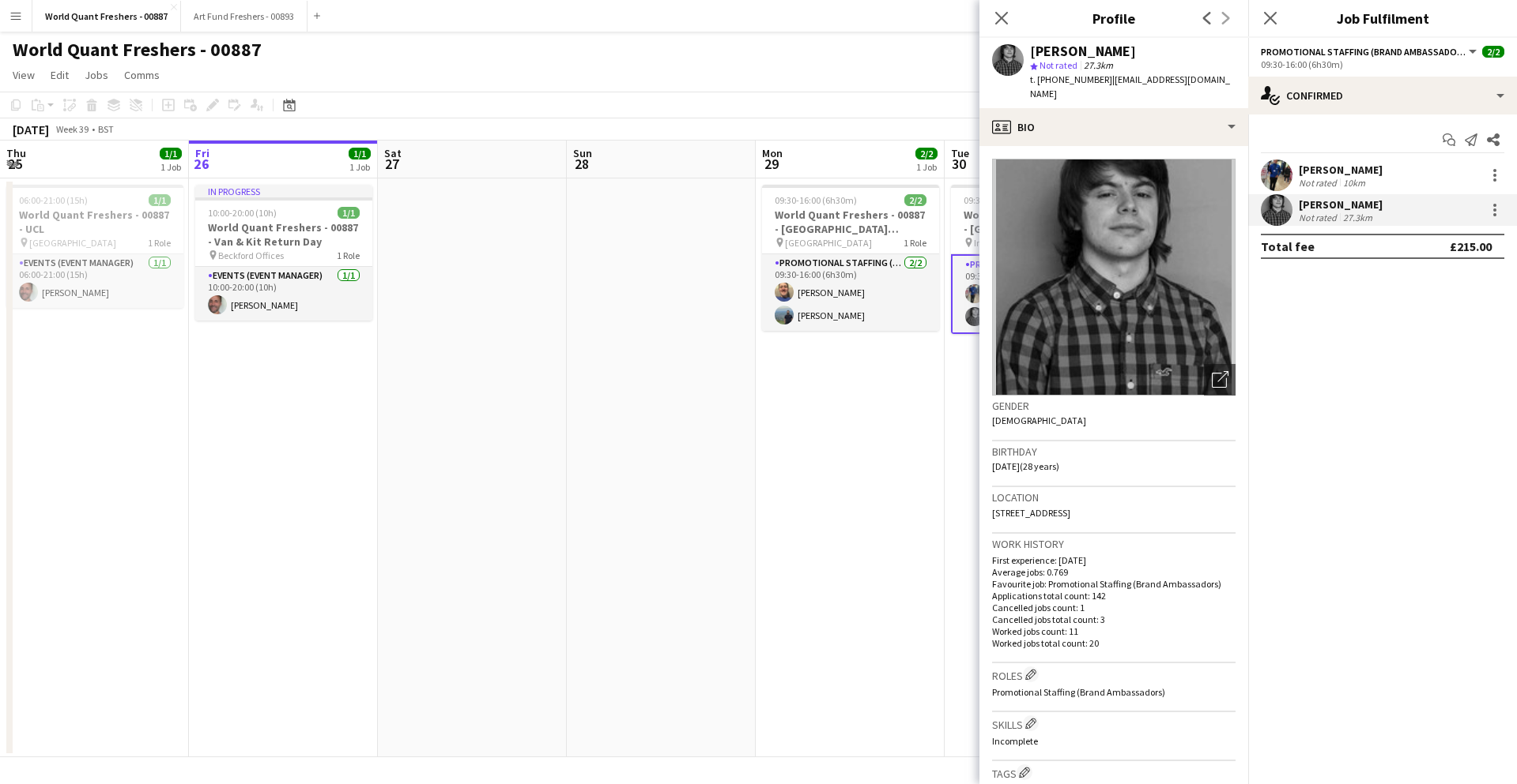
click at [1333, 195] on div "[PERSON_NAME] Not rated 27.3km" at bounding box center [1382, 210] width 268 height 32
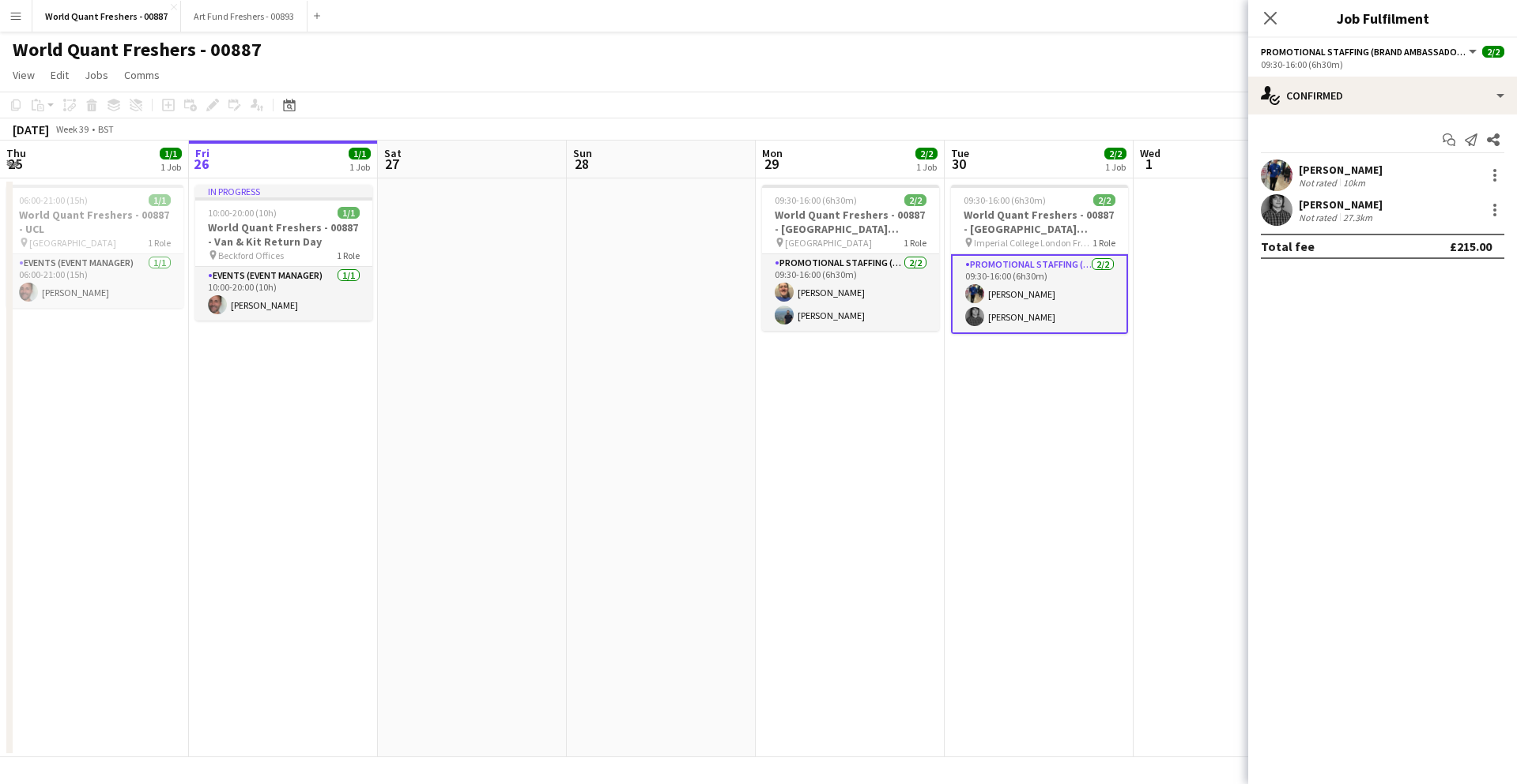
click at [1333, 175] on div "[PERSON_NAME]" at bounding box center [1340, 170] width 83 height 14
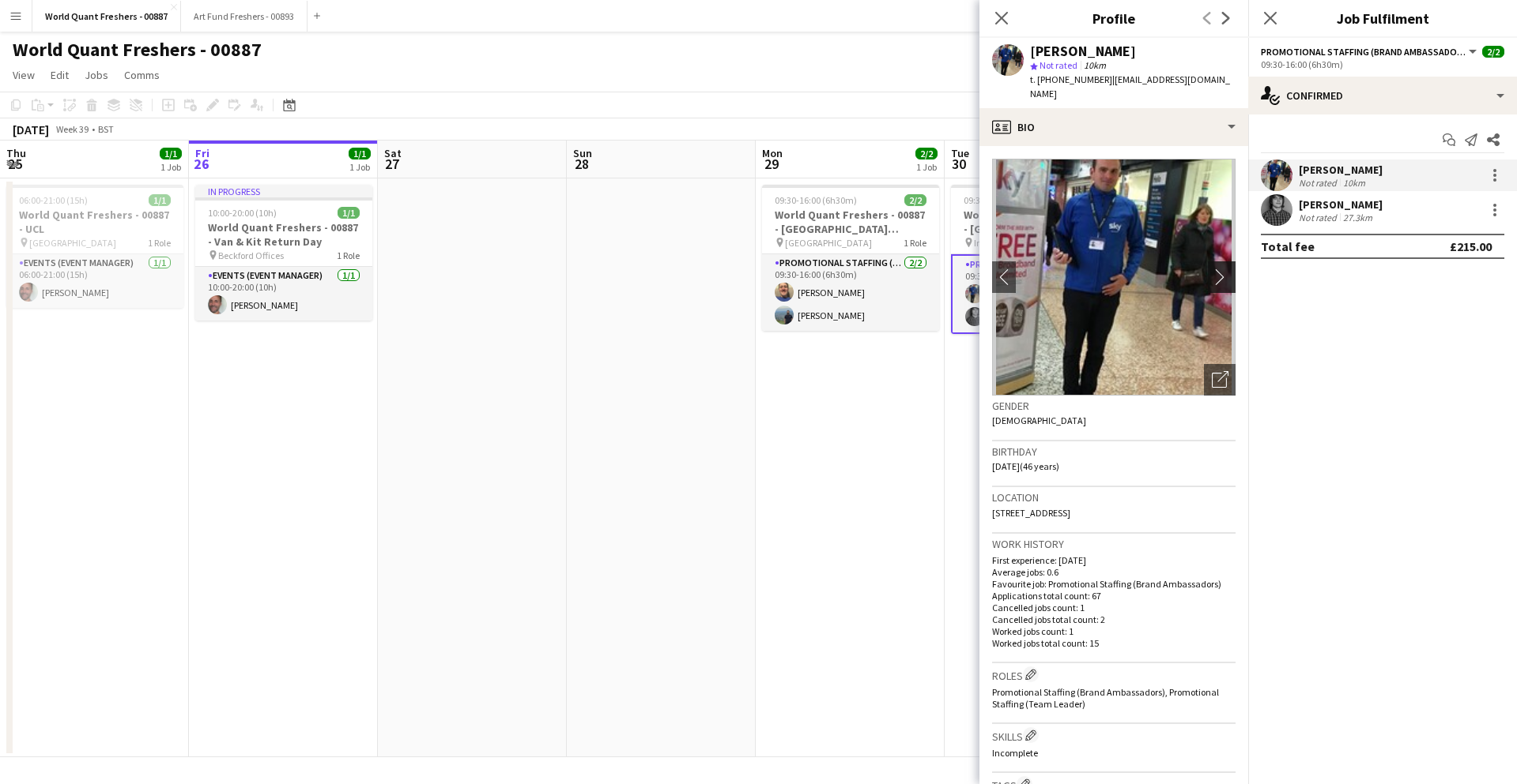
click at [1220, 261] on button "chevron-right" at bounding box center [1223, 277] width 32 height 32
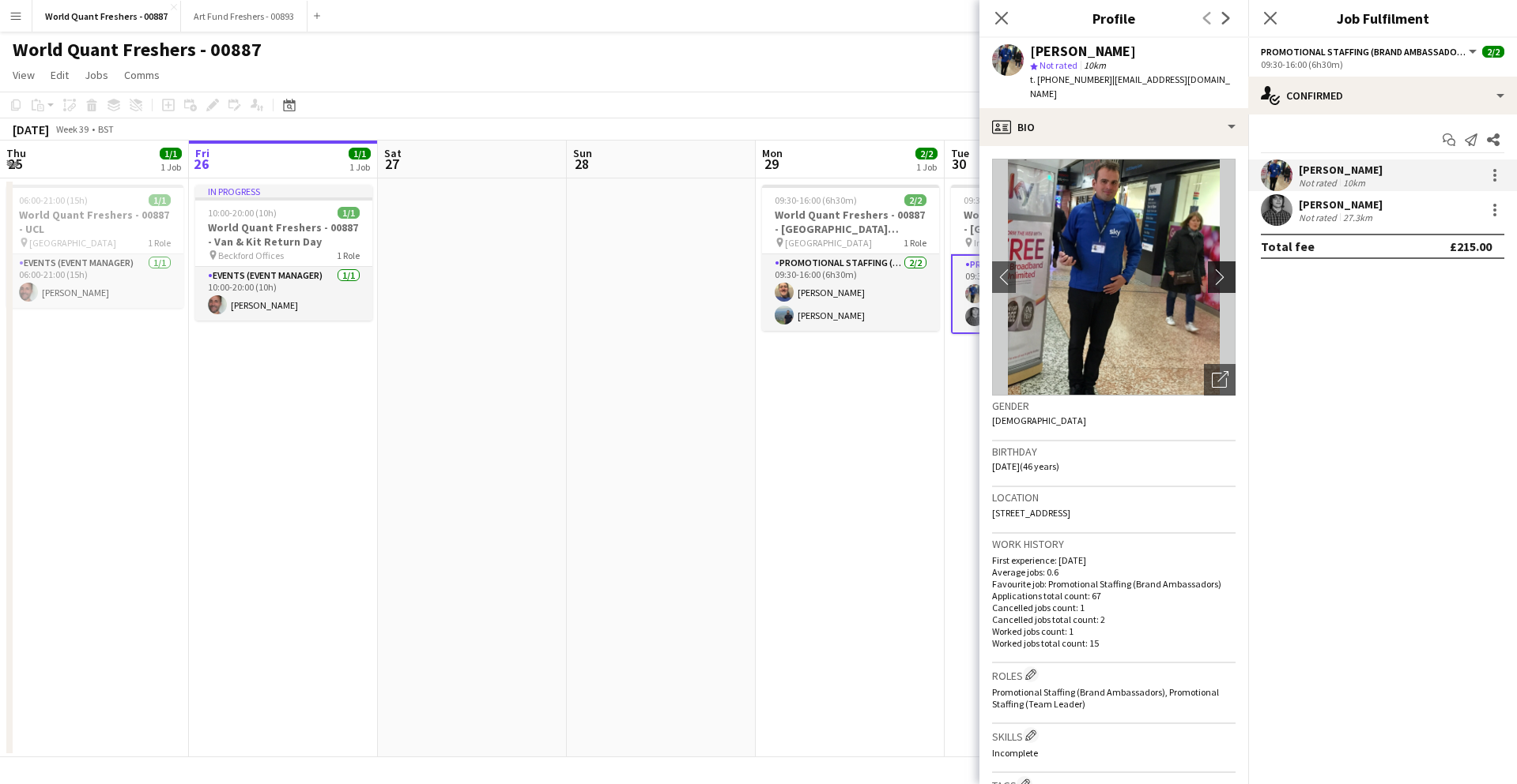
click at [1222, 268] on app-icon "chevron-right" at bounding box center [1224, 276] width 25 height 17
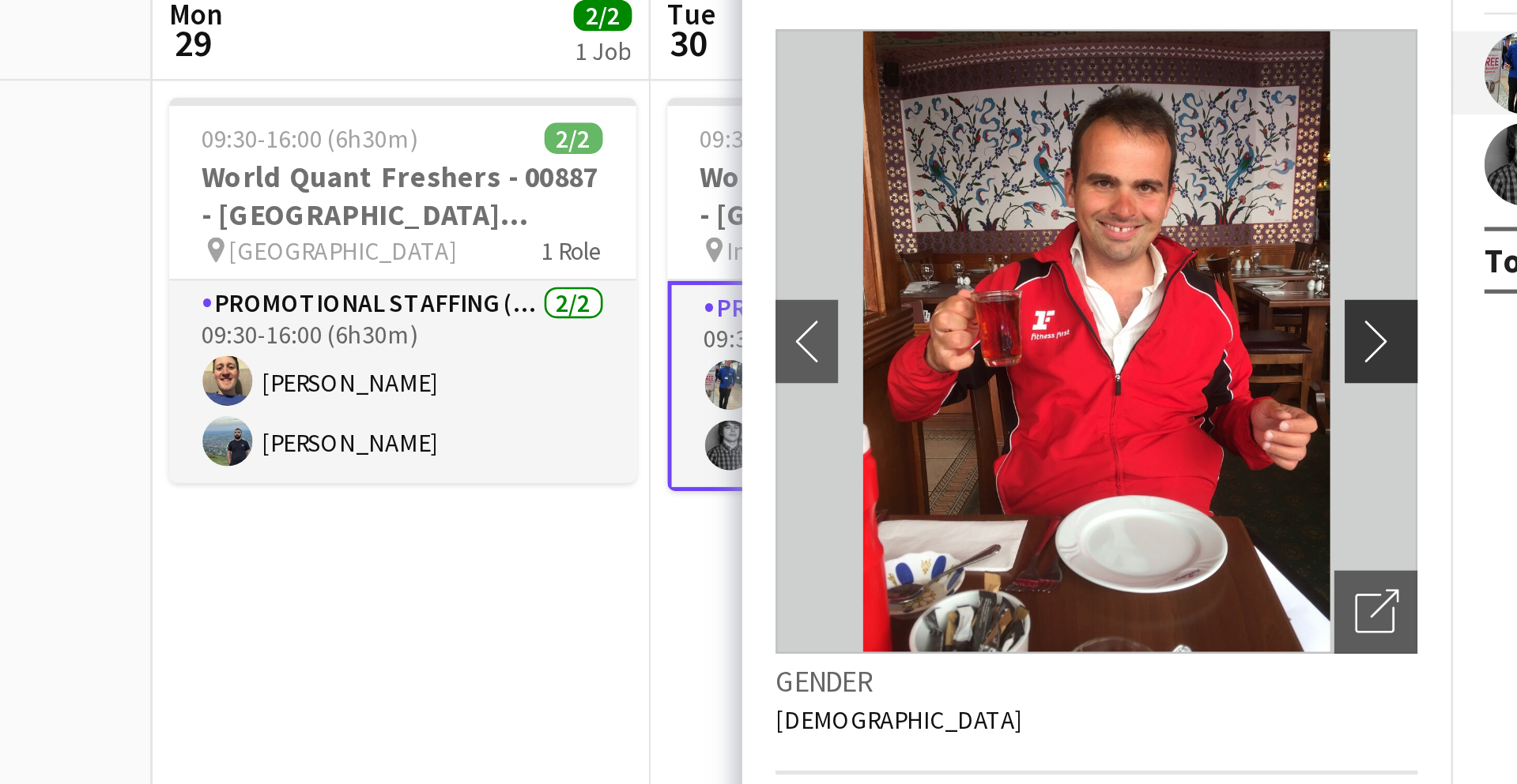
click at [1221, 261] on button "chevron-right" at bounding box center [1223, 277] width 32 height 32
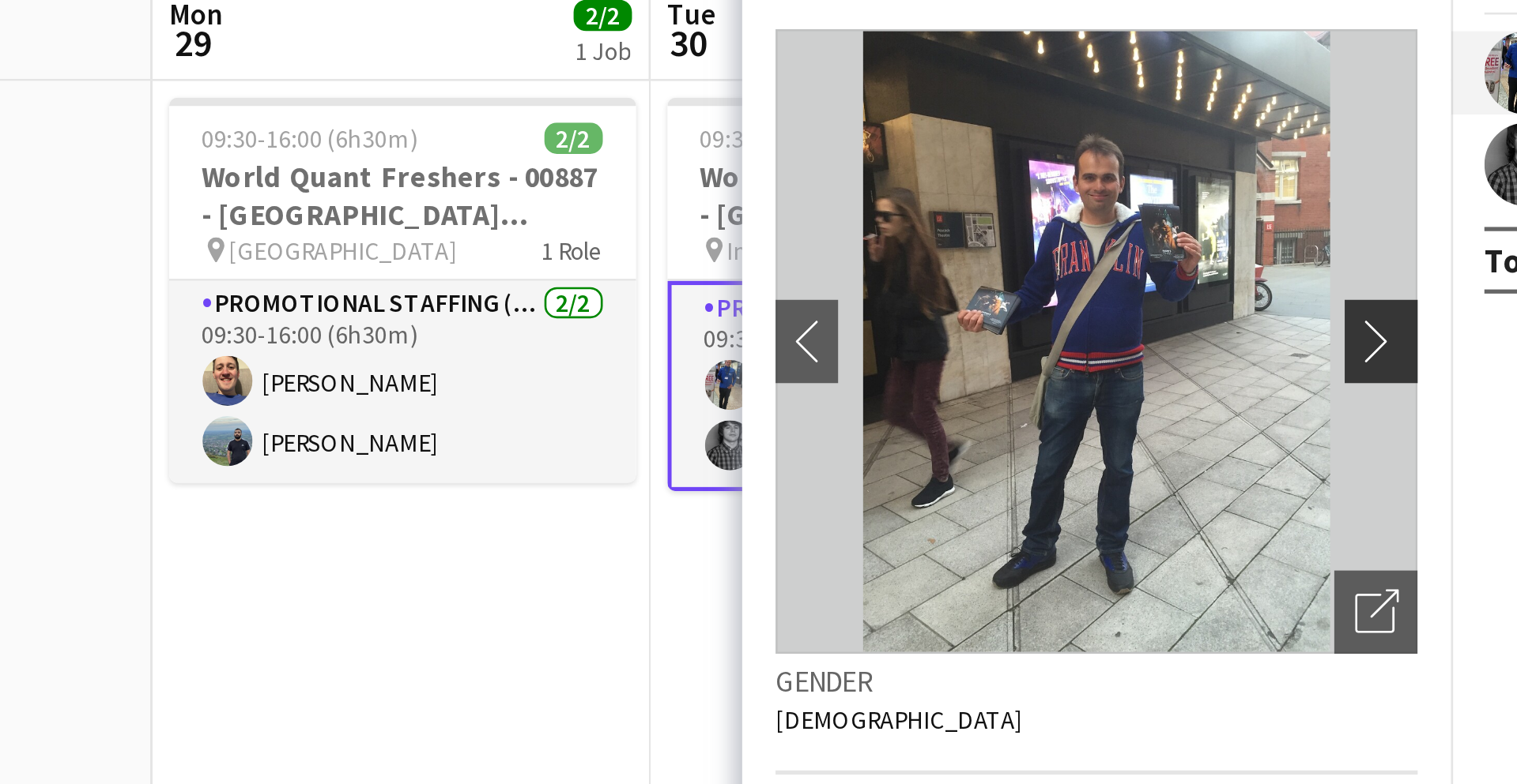
click at [1221, 261] on button "chevron-right" at bounding box center [1223, 277] width 32 height 32
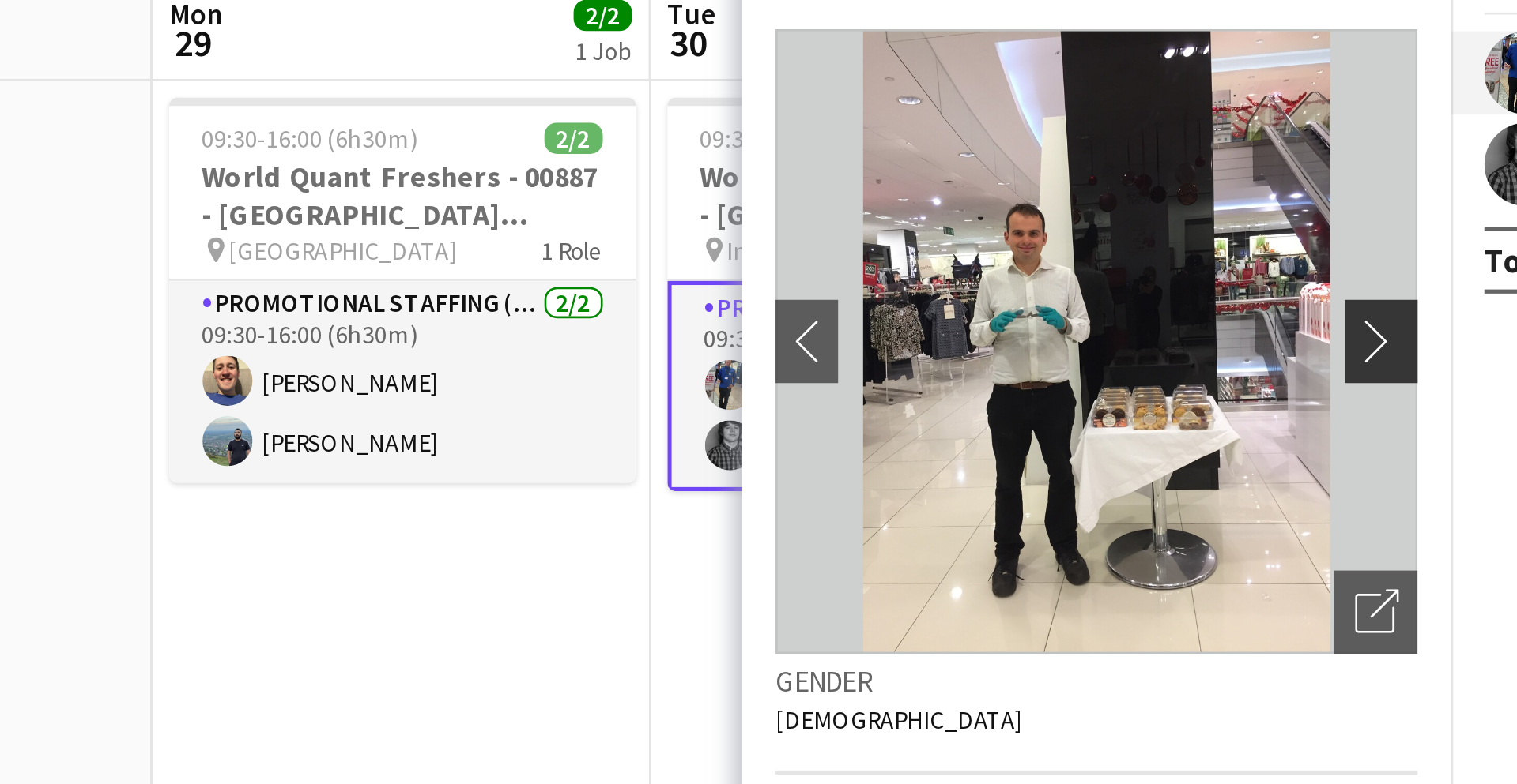
click at [1221, 261] on button "chevron-right" at bounding box center [1223, 277] width 32 height 32
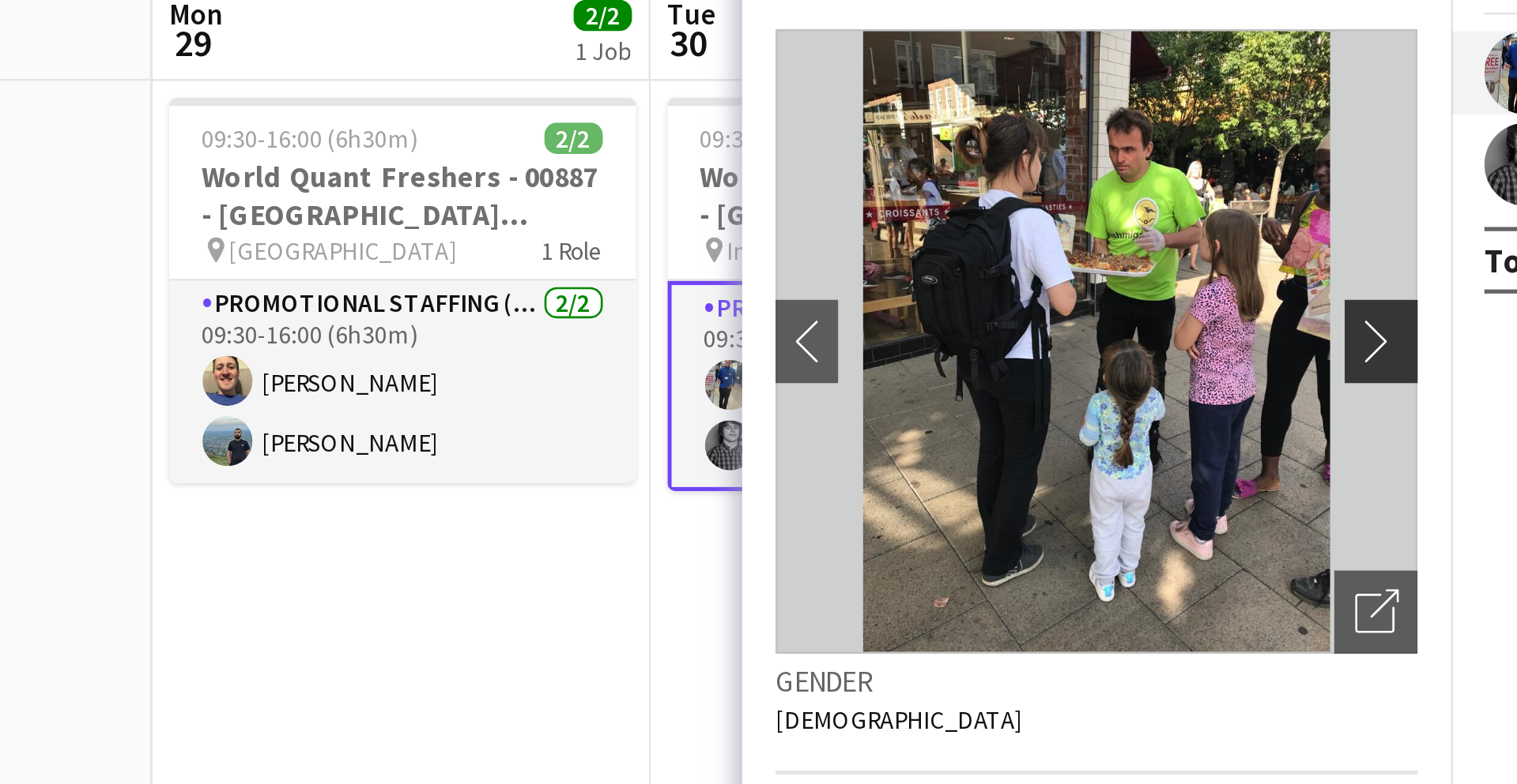
click at [1221, 261] on button "chevron-right" at bounding box center [1223, 277] width 32 height 32
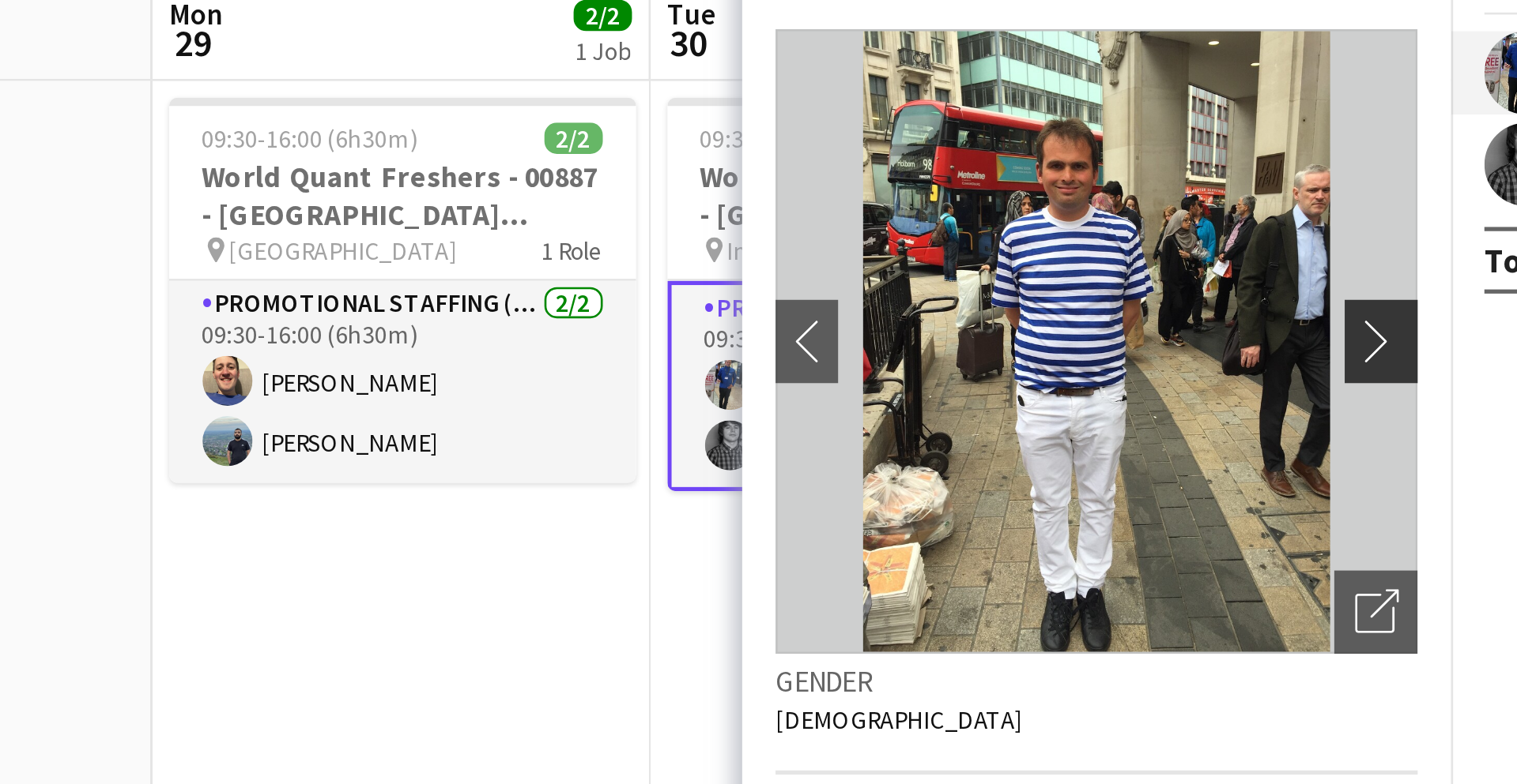
click at [1221, 261] on button "chevron-right" at bounding box center [1223, 277] width 32 height 32
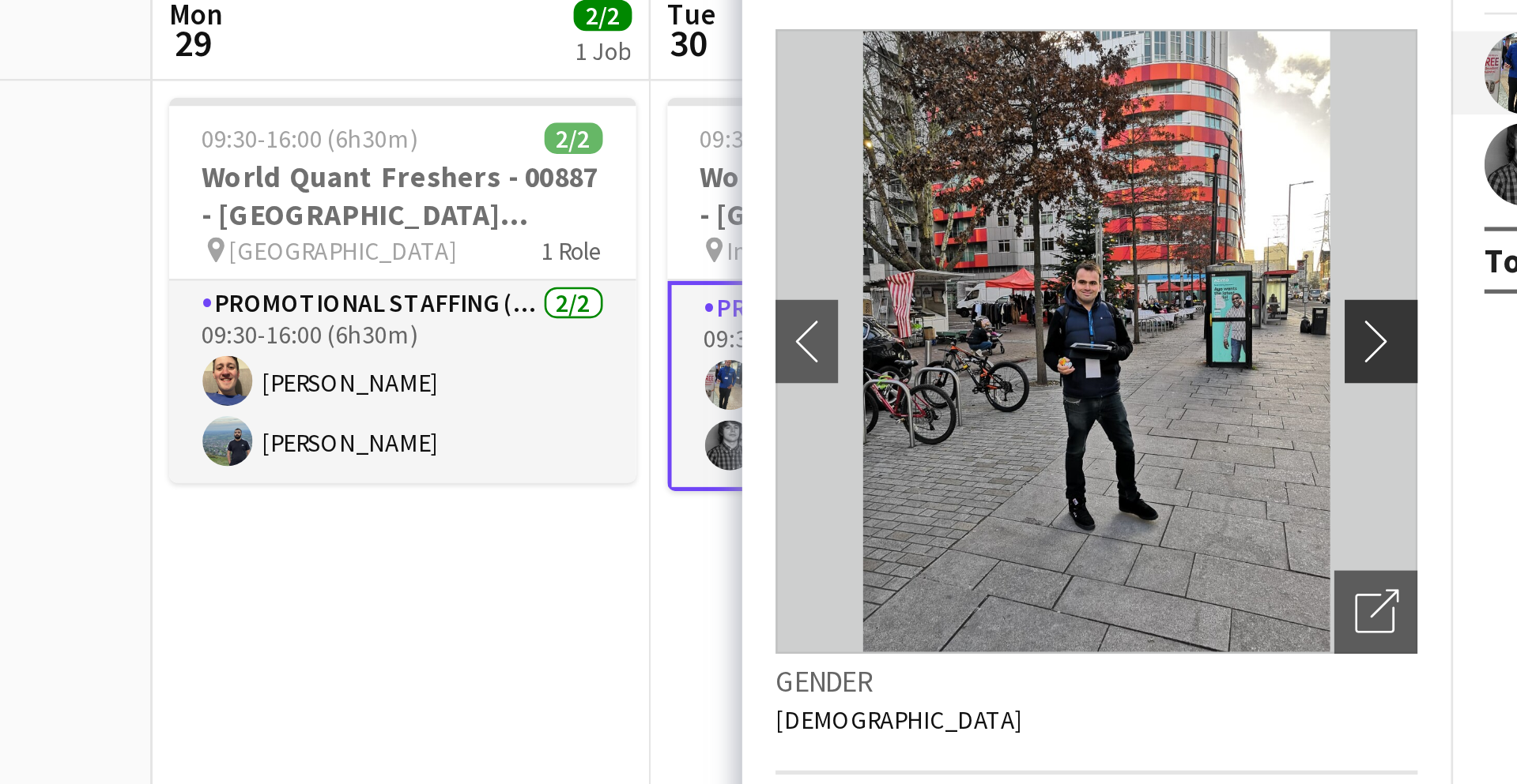
click at [1221, 261] on button "chevron-right" at bounding box center [1223, 277] width 32 height 32
